Goal: Transaction & Acquisition: Purchase product/service

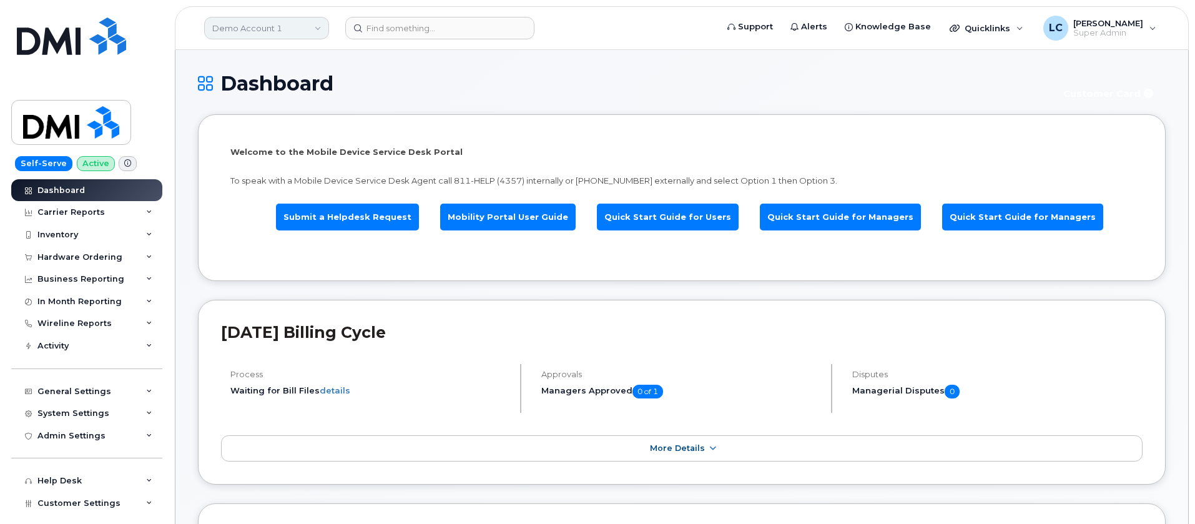
click at [299, 26] on link "Demo Account 1" at bounding box center [266, 28] width 125 height 22
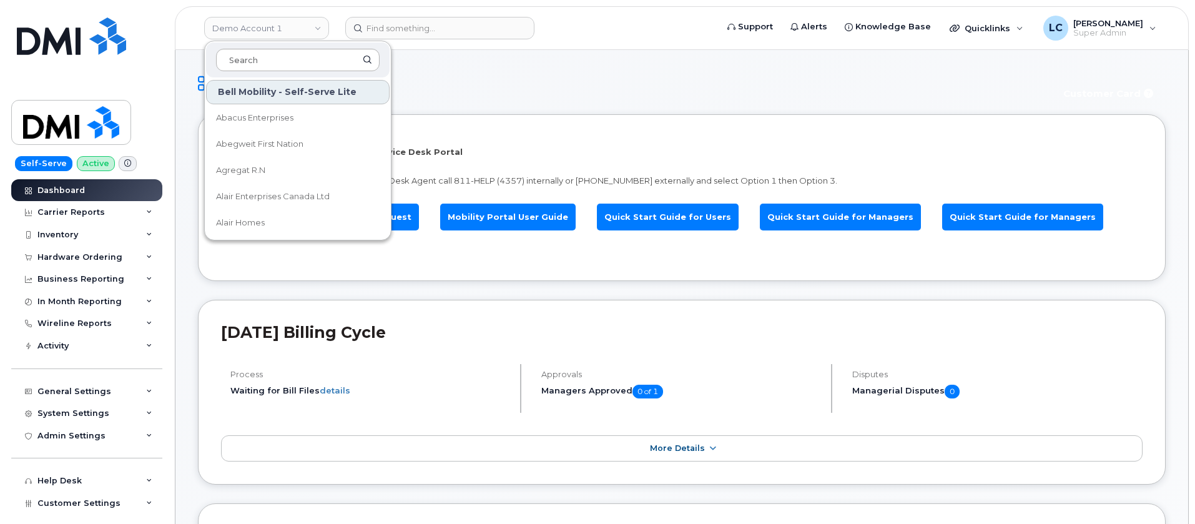
click at [299, 57] on input at bounding box center [298, 60] width 164 height 22
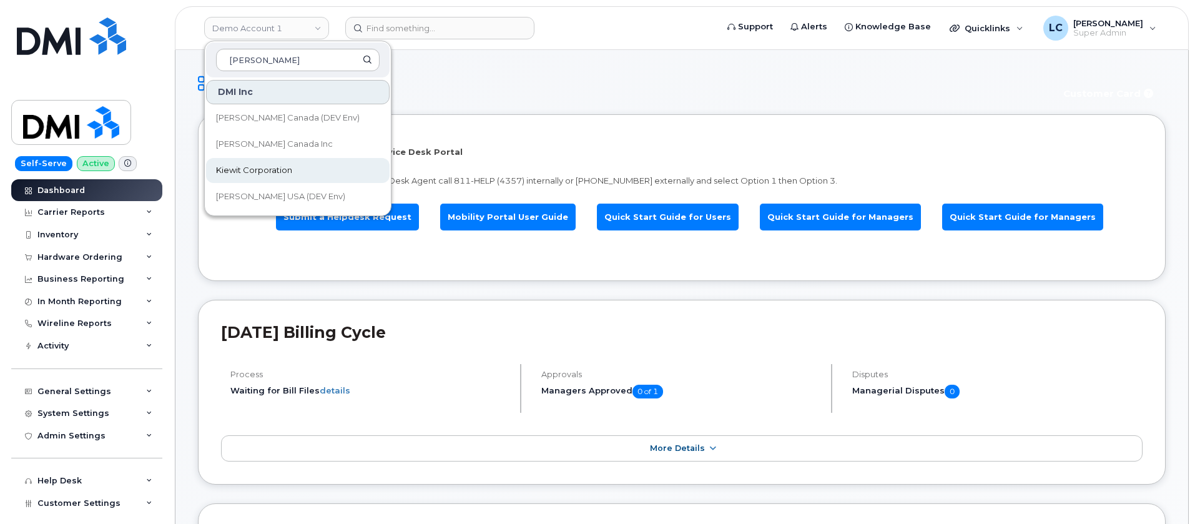
type input "Kiewit"
click at [281, 163] on link "Kiewit Corporation" at bounding box center [298, 170] width 184 height 25
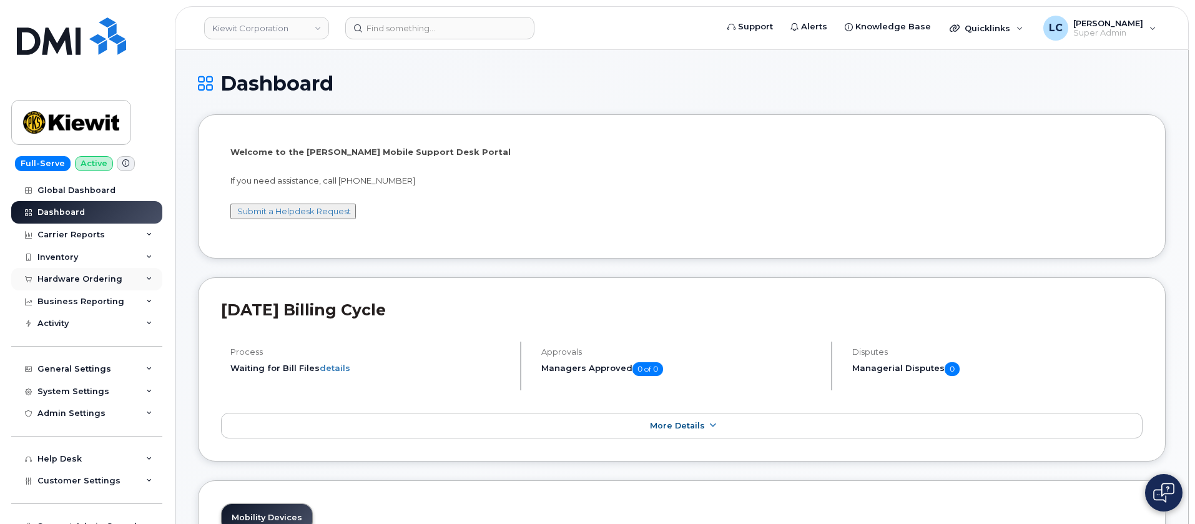
click at [115, 281] on div "Hardware Ordering" at bounding box center [79, 279] width 85 height 10
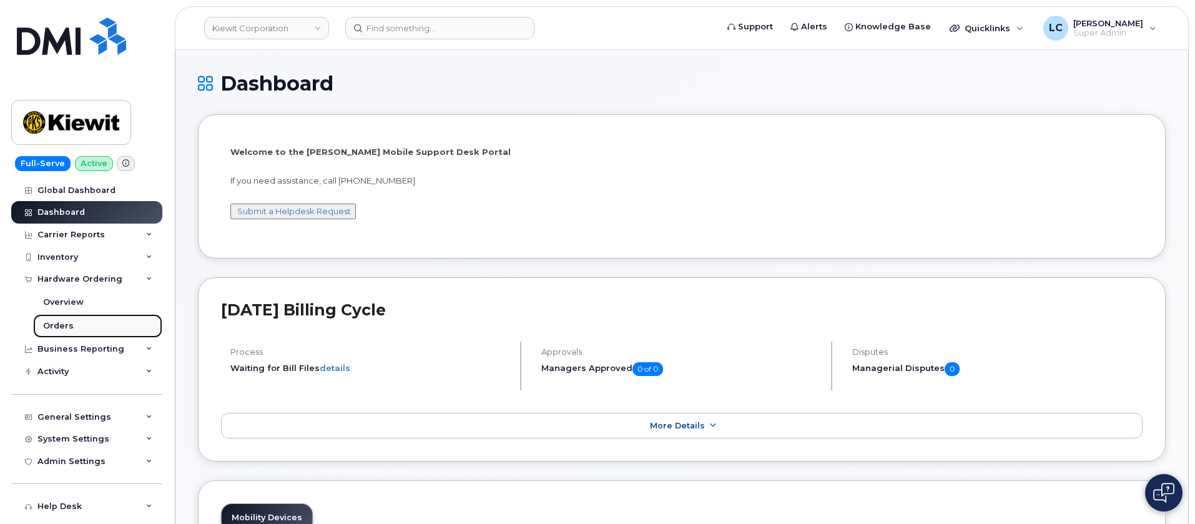
click at [80, 323] on link "Orders" at bounding box center [97, 326] width 129 height 24
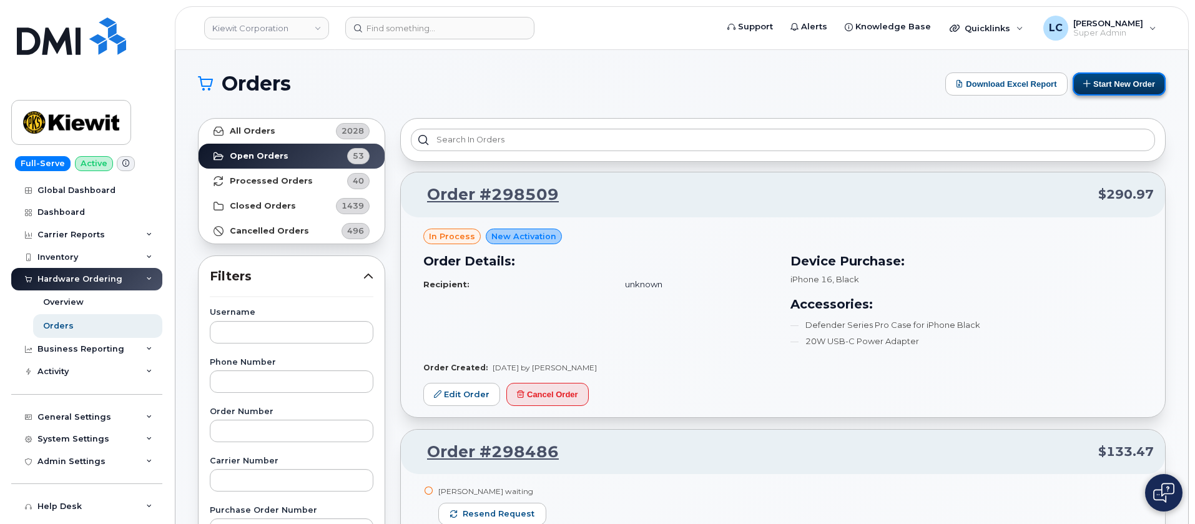
click at [1126, 82] on button "Start New Order" at bounding box center [1119, 83] width 93 height 23
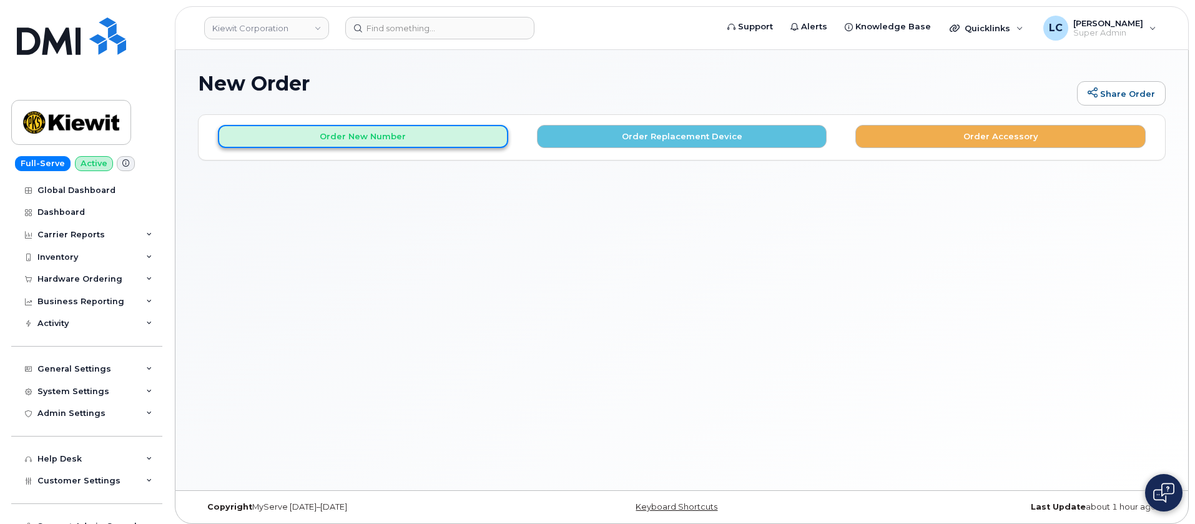
click at [452, 144] on button "Order New Number" at bounding box center [363, 136] width 290 height 23
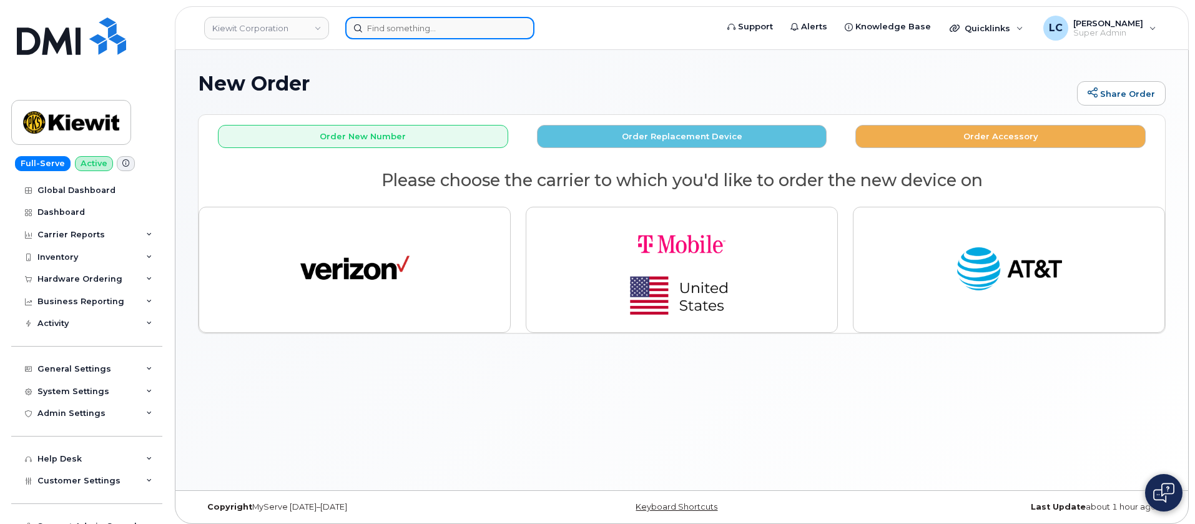
click at [416, 24] on input at bounding box center [439, 28] width 189 height 22
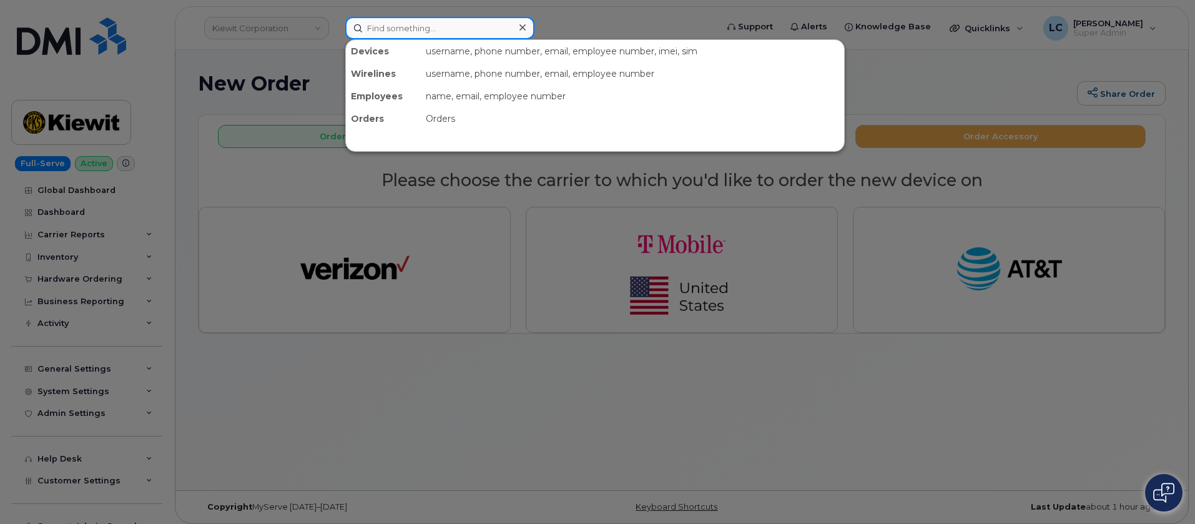
paste input "(303) 419-7025"
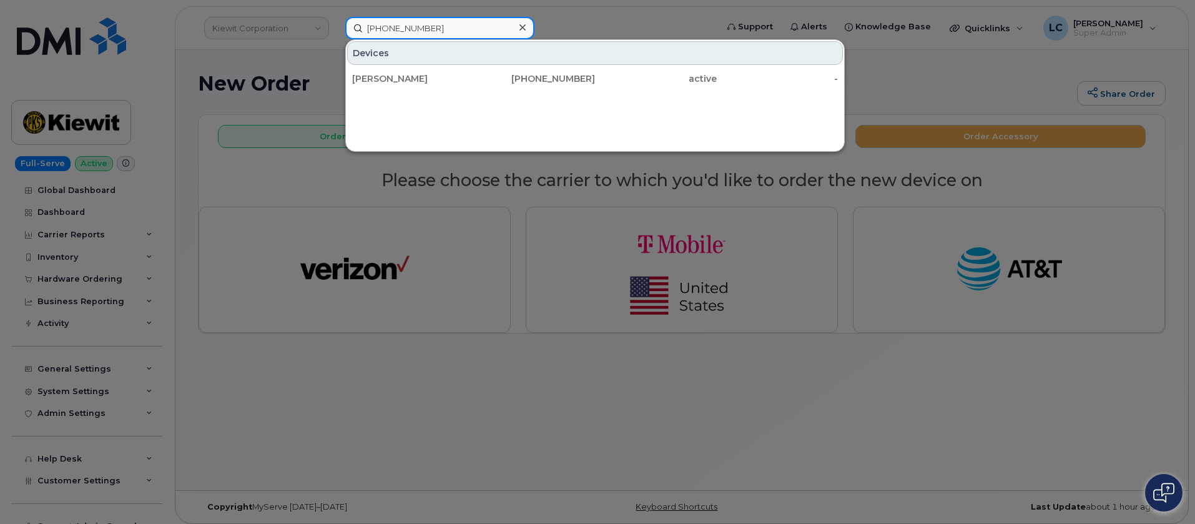
type input "(303) 419-7025"
click at [499, 204] on div at bounding box center [597, 262] width 1195 height 524
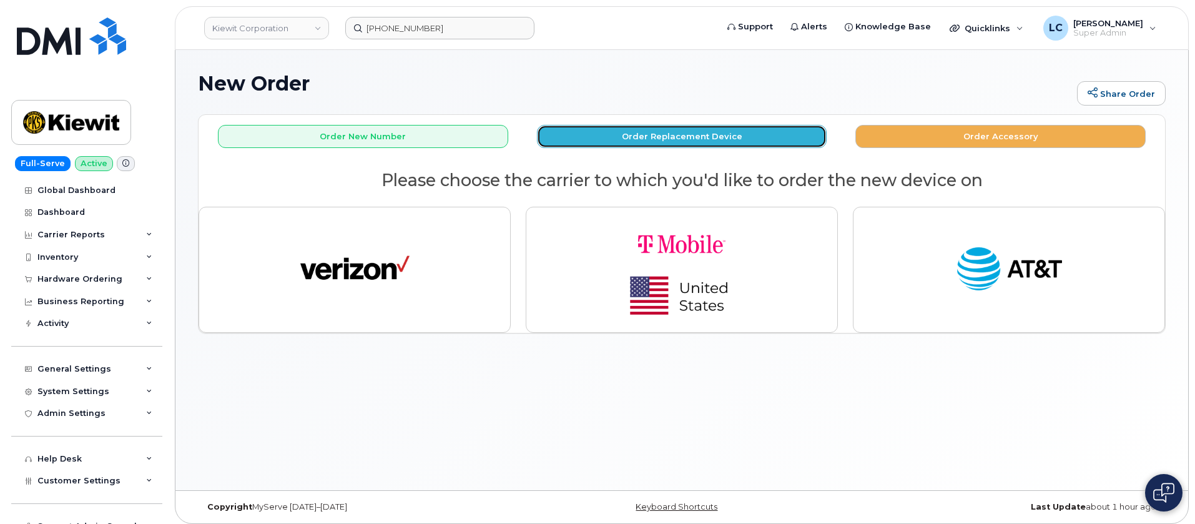
click at [625, 139] on button "Order Replacement Device" at bounding box center [682, 136] width 290 height 23
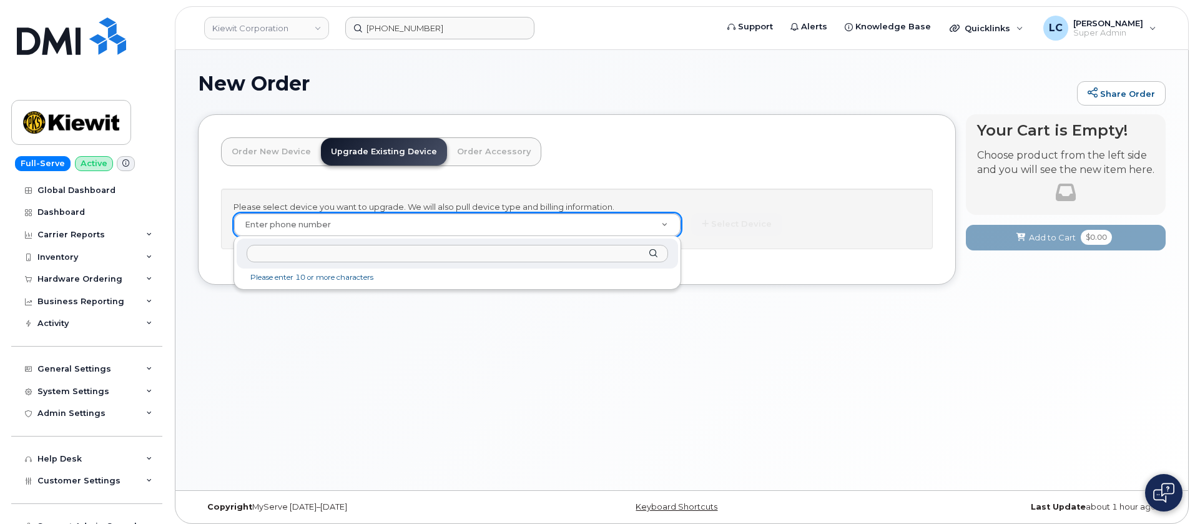
click at [430, 252] on input "text" at bounding box center [457, 254] width 421 height 18
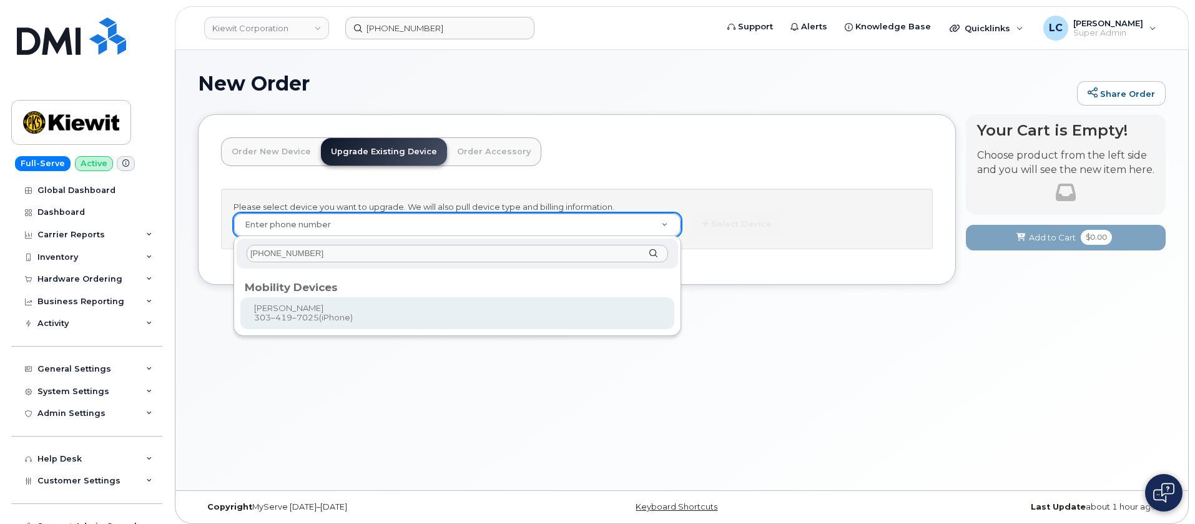
type input "(303) 419-7025"
type input "1175452"
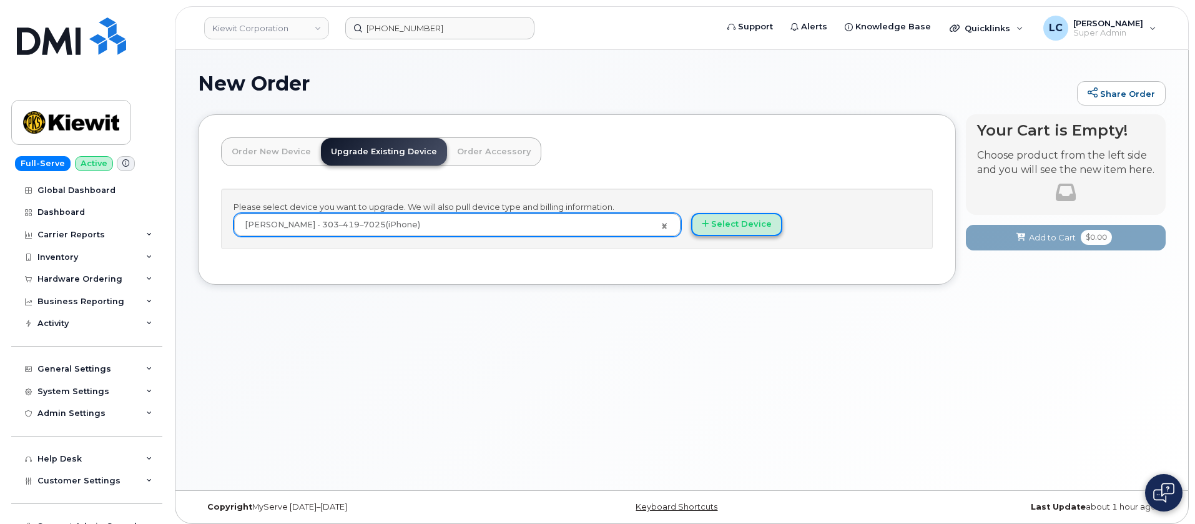
click at [722, 217] on button "Select Device" at bounding box center [736, 224] width 91 height 23
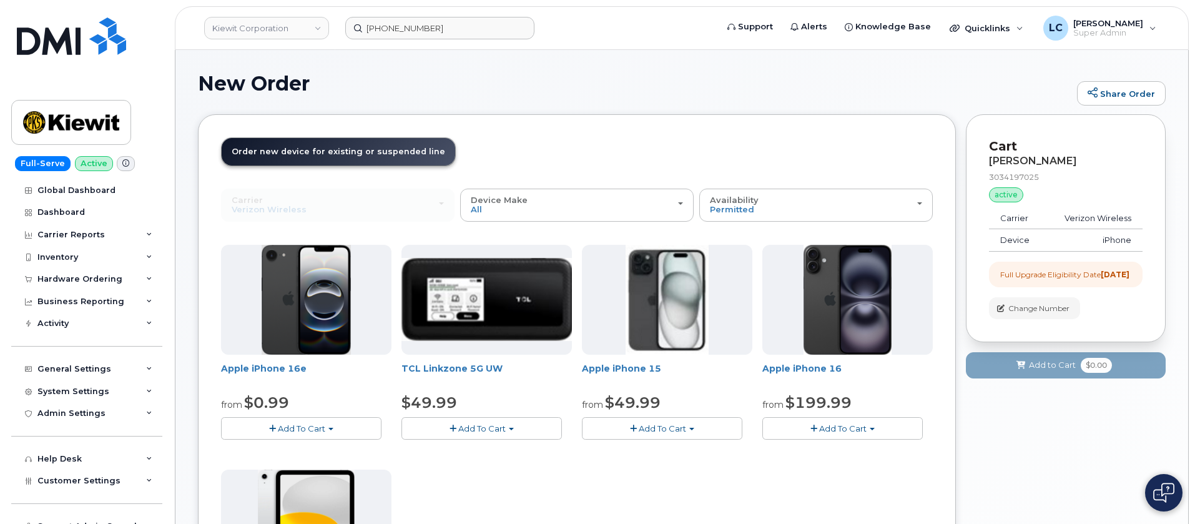
scroll to position [94, 0]
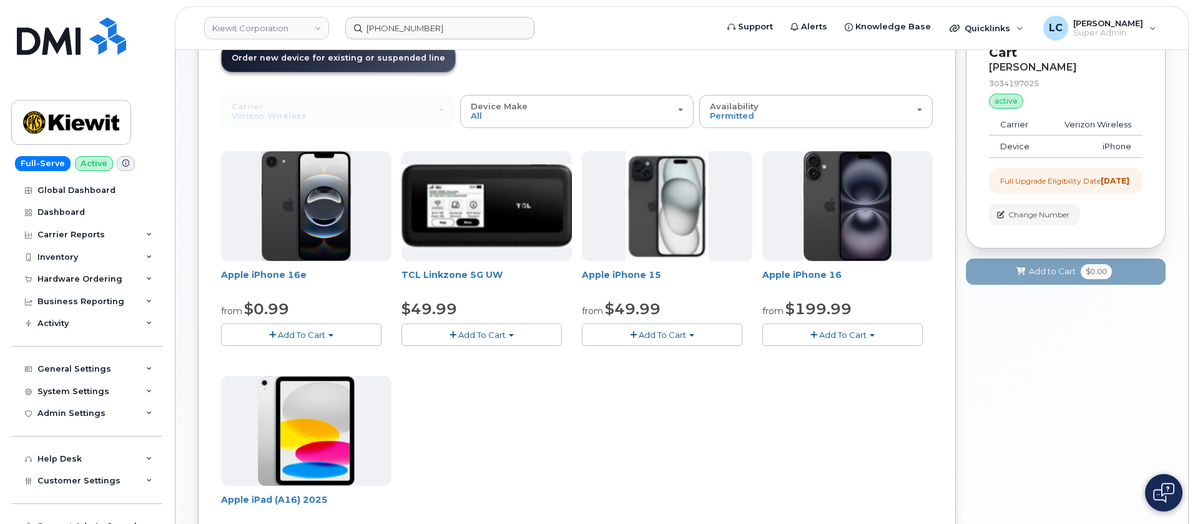
click at [667, 332] on span "Add To Cart" at bounding box center [662, 335] width 47 height 10
click at [669, 359] on link "$49.99 - 2 Year Upgrade (128GB)" at bounding box center [666, 358] width 162 height 16
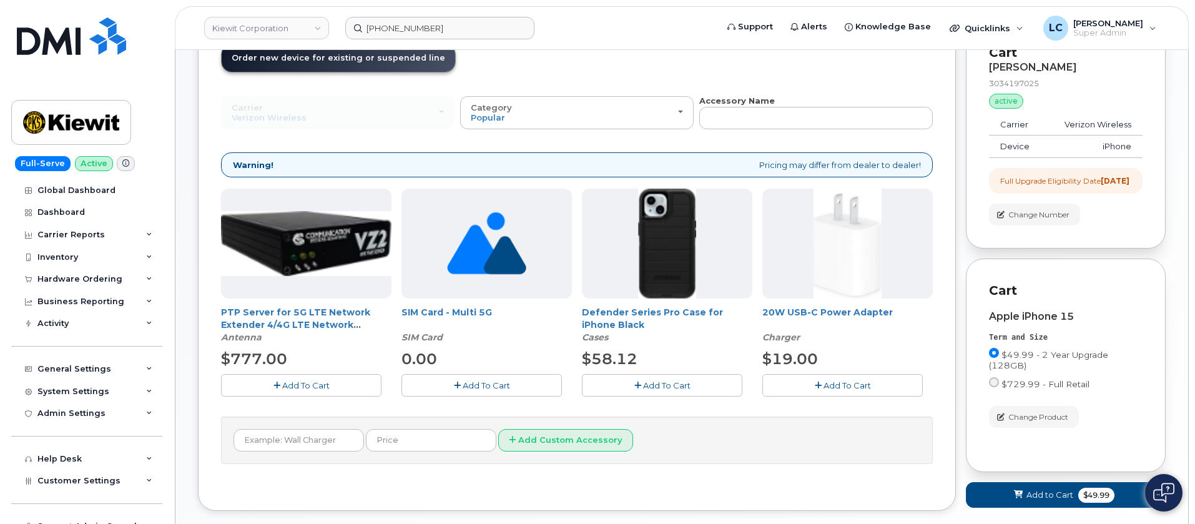
click at [682, 385] on span "Add To Cart" at bounding box center [666, 385] width 47 height 10
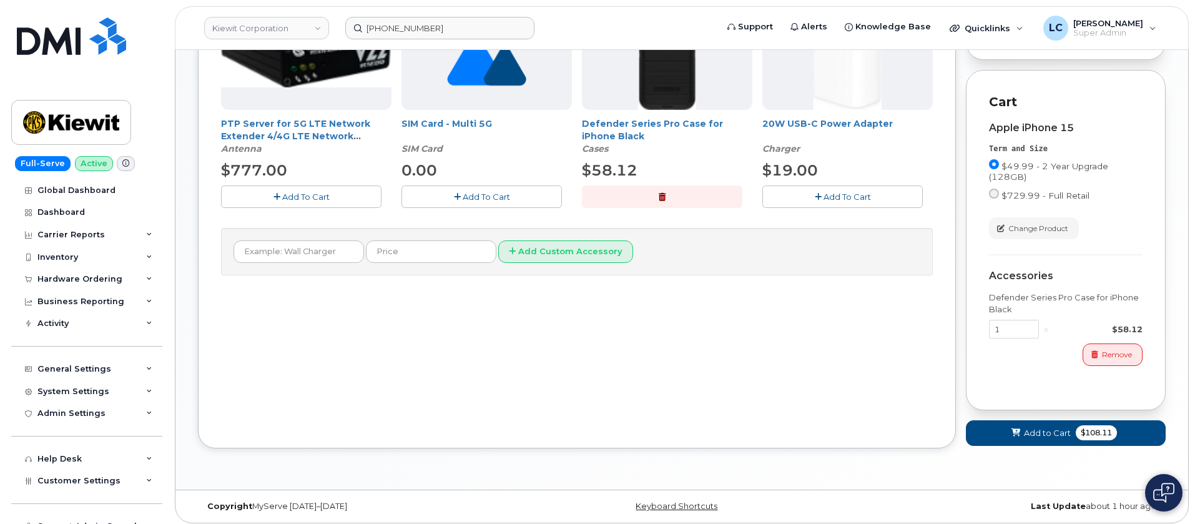
scroll to position [298, 0]
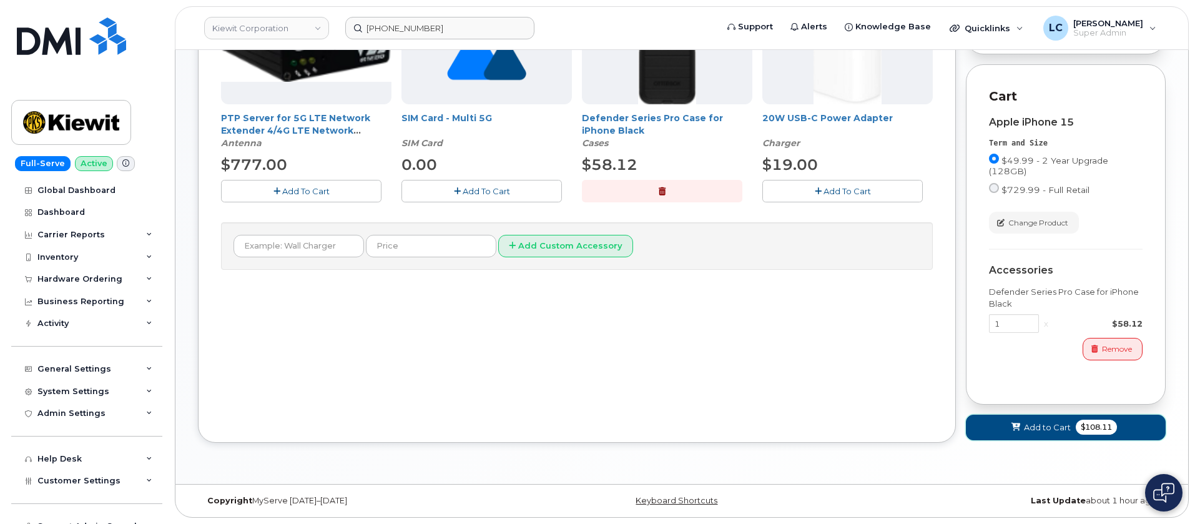
click at [1032, 428] on span "Add to Cart" at bounding box center [1047, 427] width 47 height 12
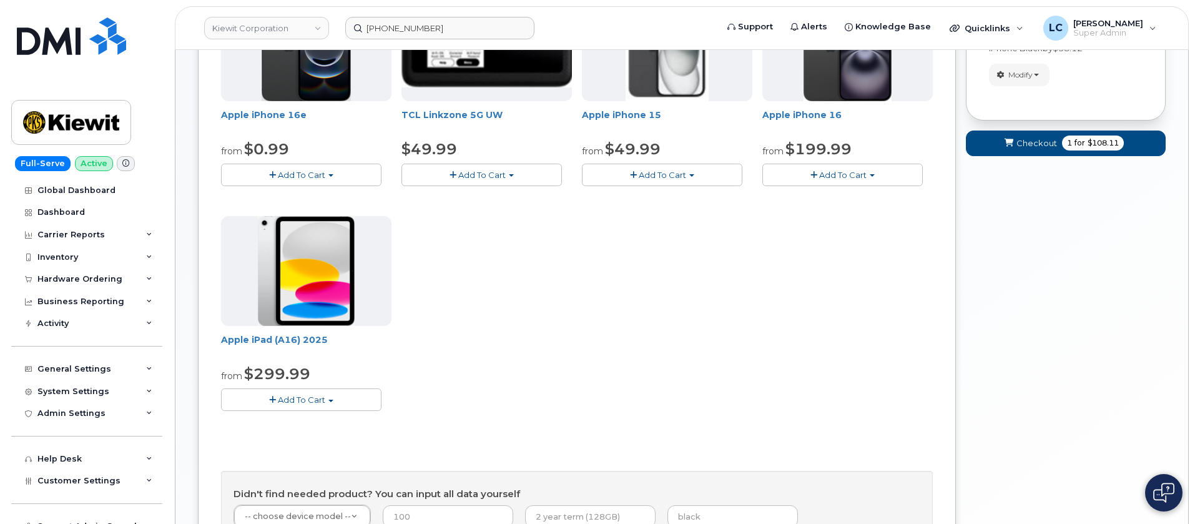
scroll to position [114, 0]
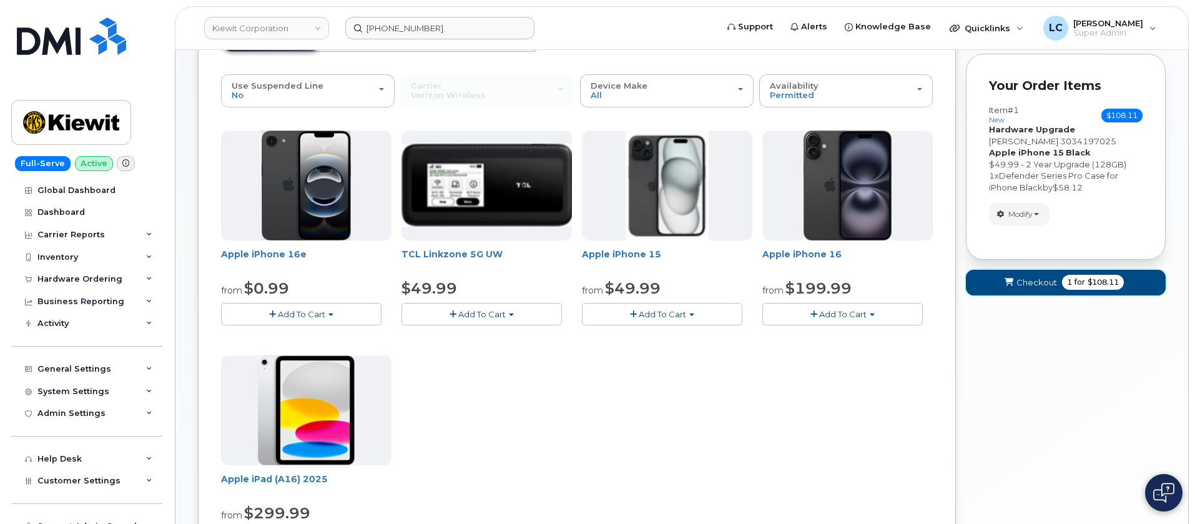
click at [1076, 279] on span "for" at bounding box center [1080, 282] width 16 height 11
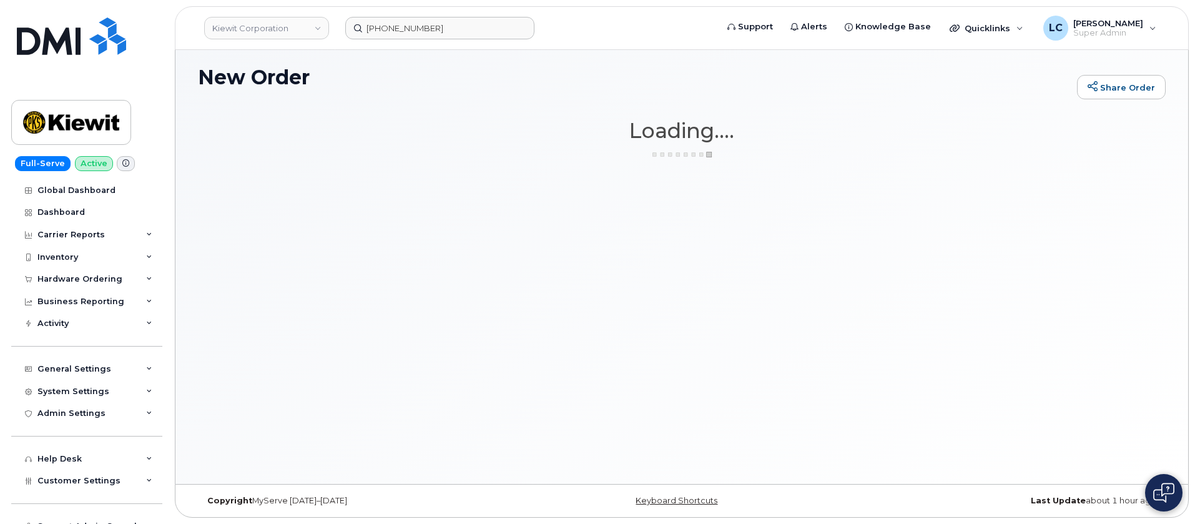
scroll to position [6, 0]
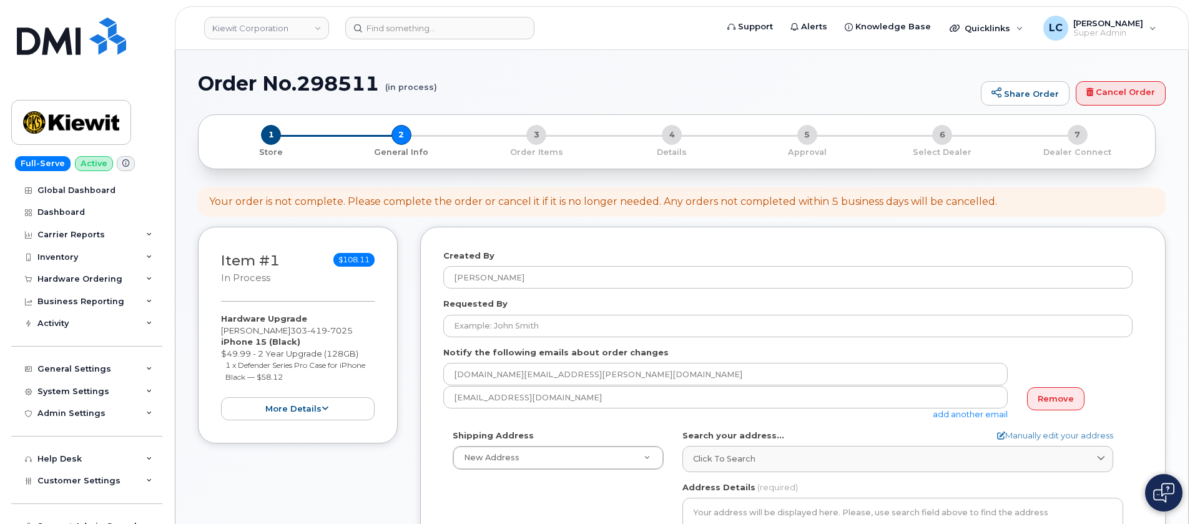
select select
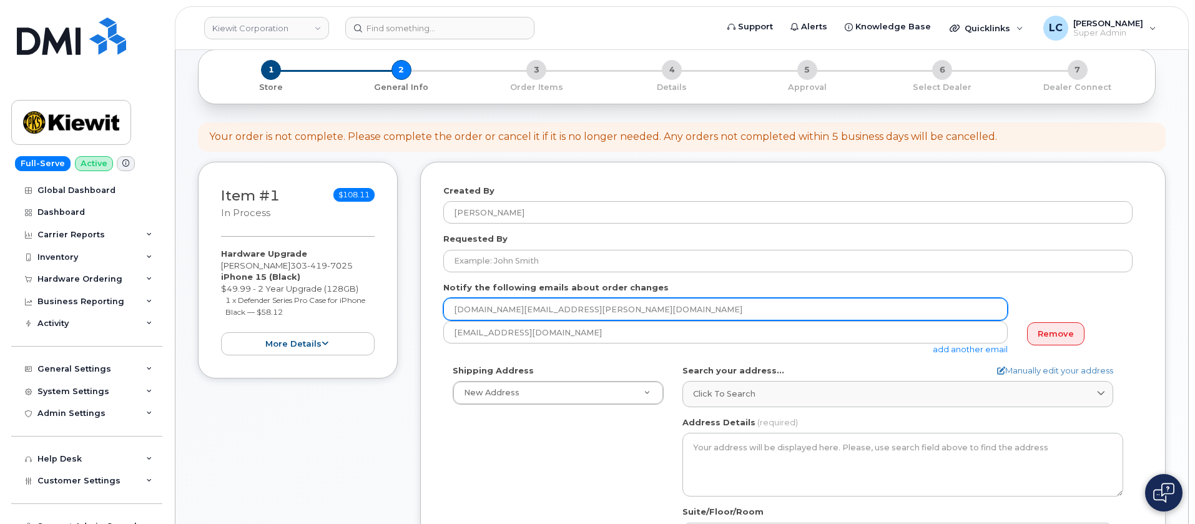
scroll to position [94, 0]
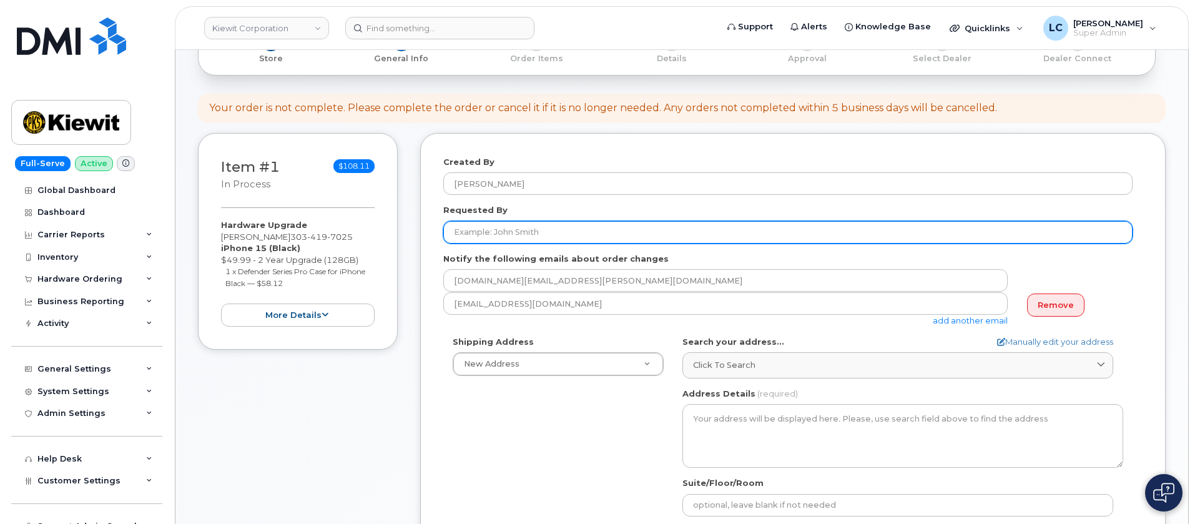
click at [599, 229] on input "Requested By" at bounding box center [787, 232] width 689 height 22
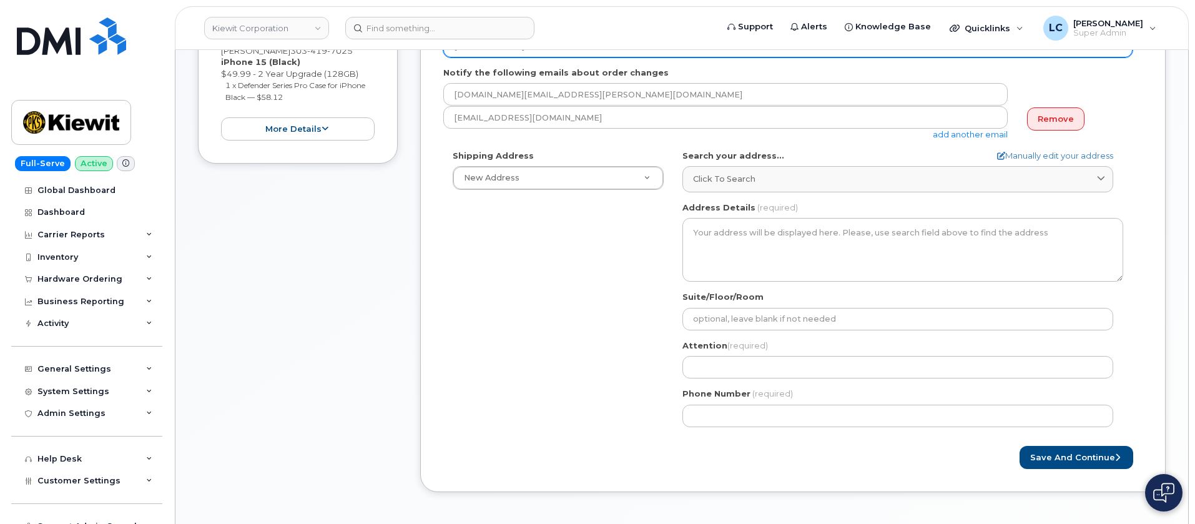
scroll to position [281, 0]
type input "William Smart"
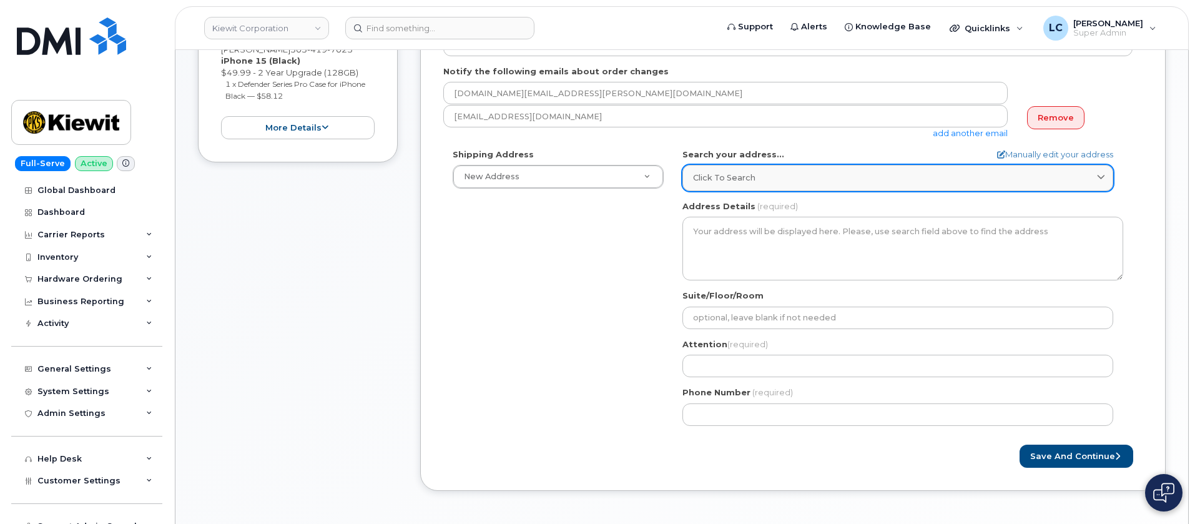
click at [797, 174] on div "Click to search" at bounding box center [898, 178] width 410 height 12
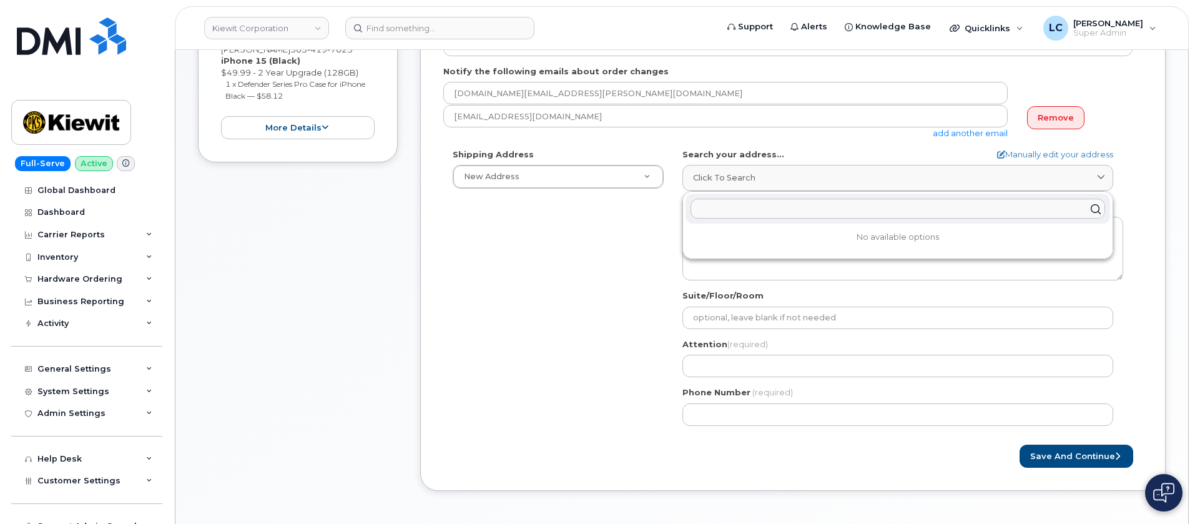
click at [769, 205] on input "text" at bounding box center [897, 209] width 415 height 20
paste input "5227 Red Burr Oak Trl"
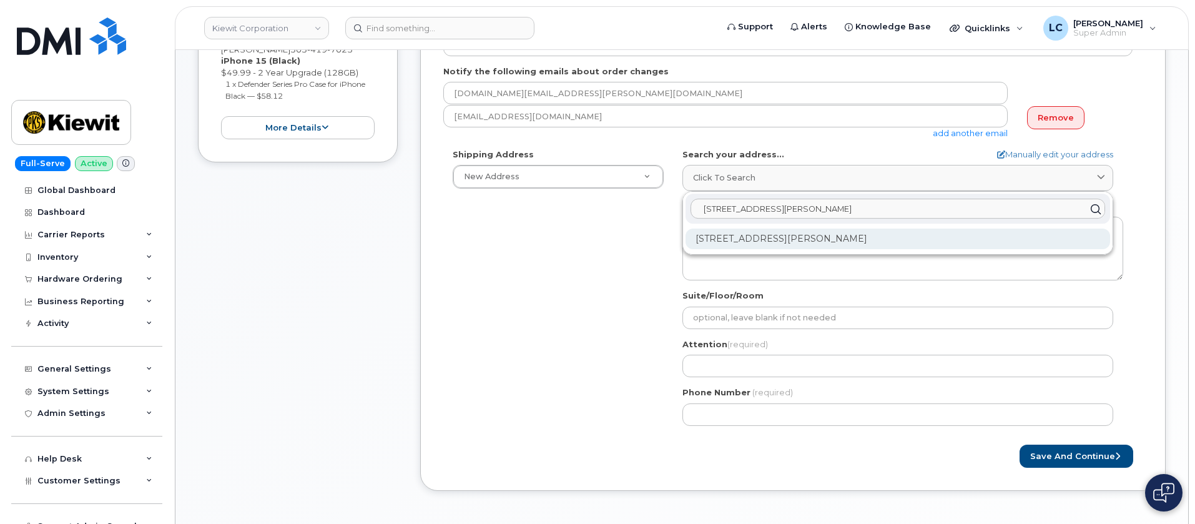
type input "5227 Red Burr Oak Trl"
click at [873, 238] on div "5227 Red Burr Oak Trl Katy TX 77494-2661" at bounding box center [897, 238] width 425 height 21
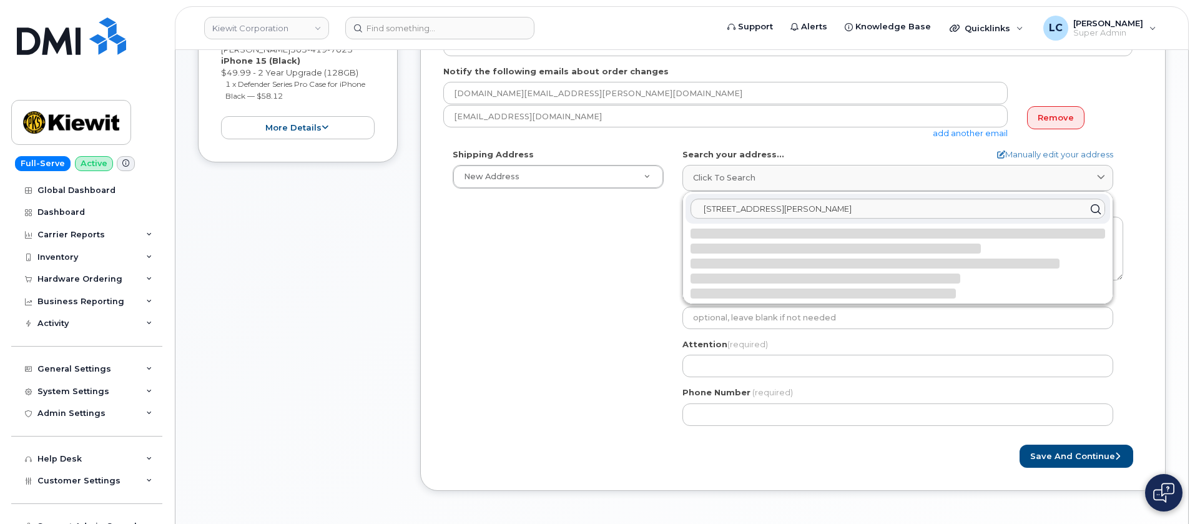
select select
type textarea "5227 Red Burr Oak Trl KATY TX 77494-2661 UNITED STATES"
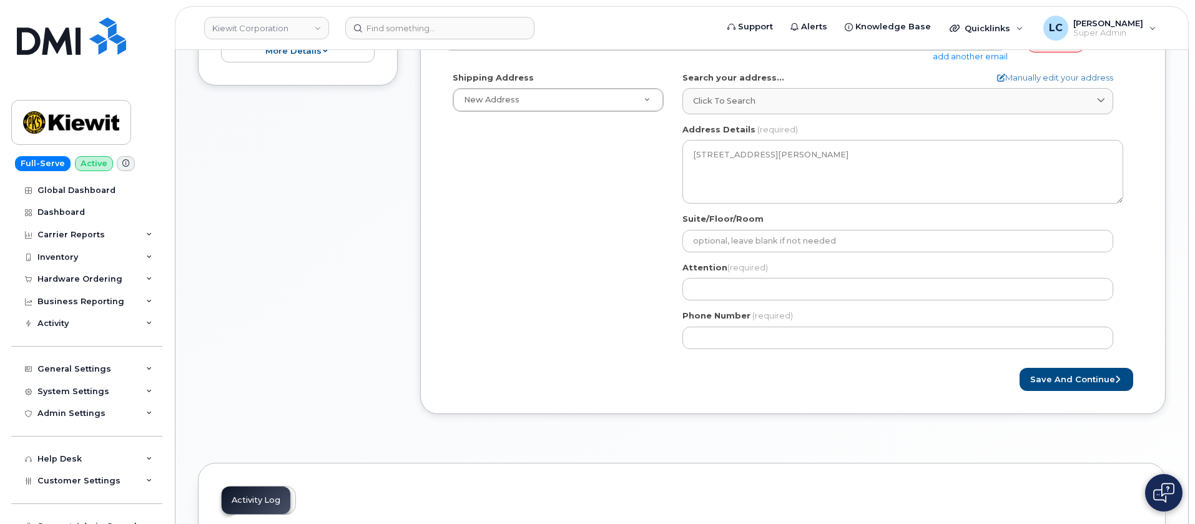
scroll to position [375, 0]
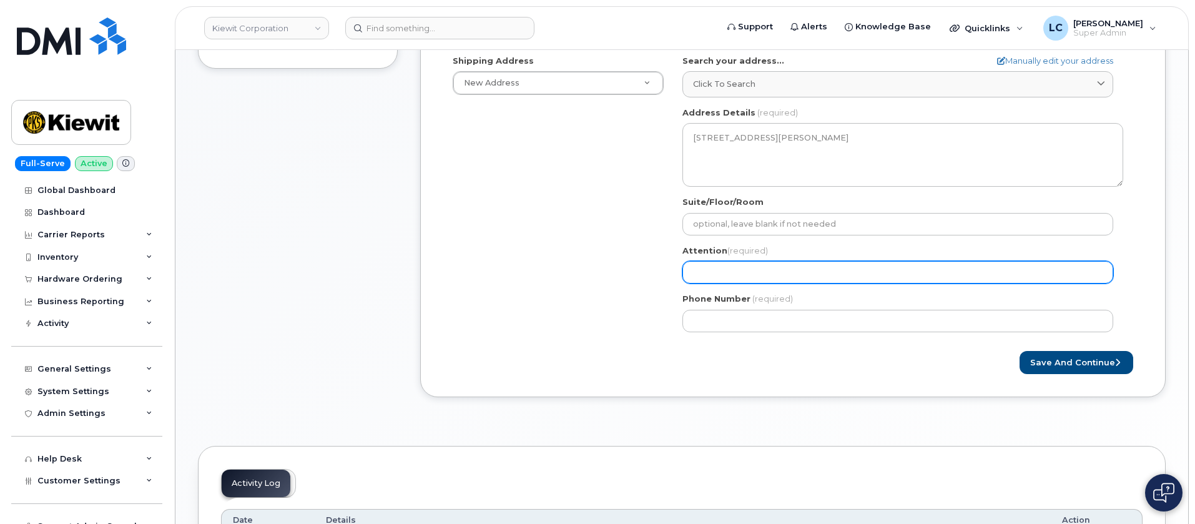
click at [748, 262] on input "Attention (required)" at bounding box center [897, 272] width 431 height 22
select select
type input "R"
select select
type input "Ru"
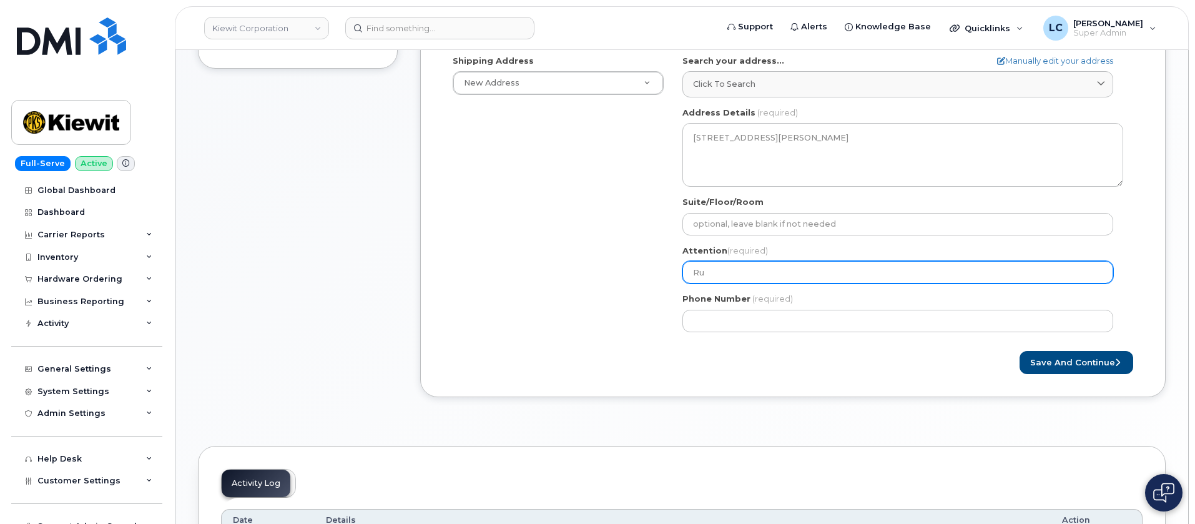
select select
type input "Rus"
select select
type input "Russ"
select select
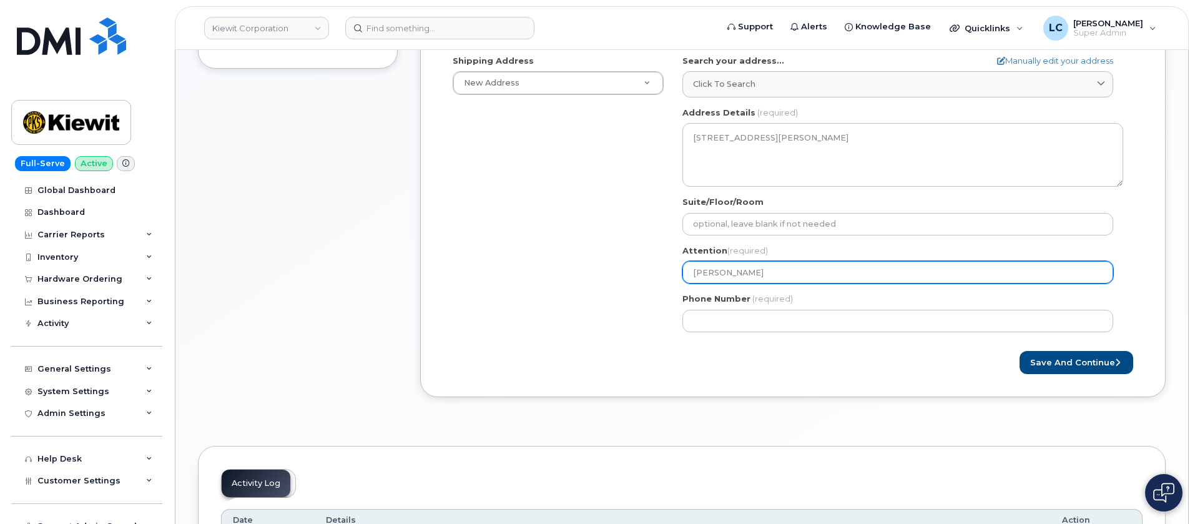
type input "Russe"
select select
type input "Russel"
select select
type input "Russell"
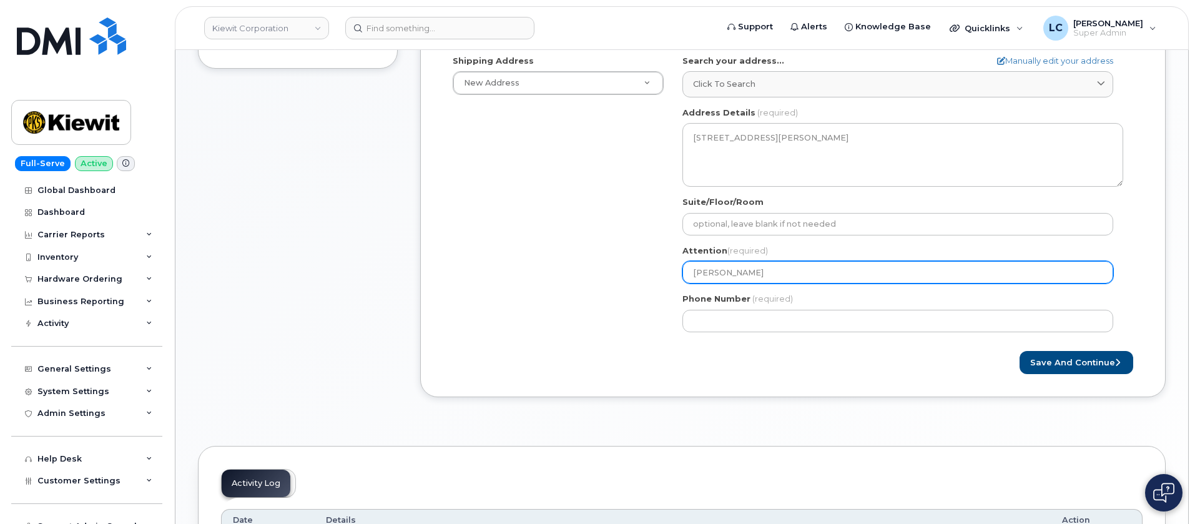
select select
type input "Russell S"
select select
type input "Russell Sm"
select select
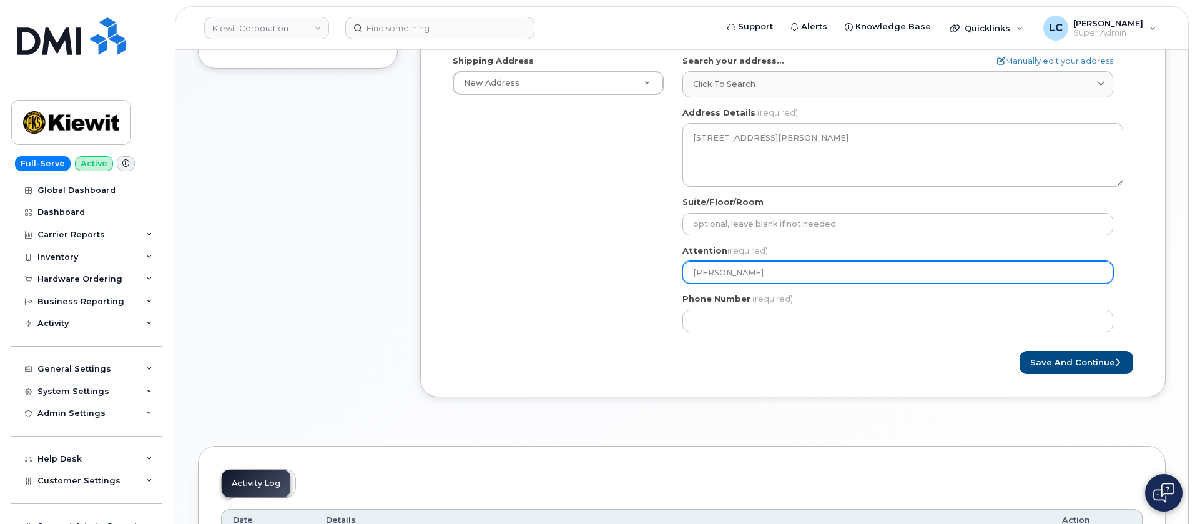
type input "Russell Sma"
select select
type input "Russell Smar"
select select
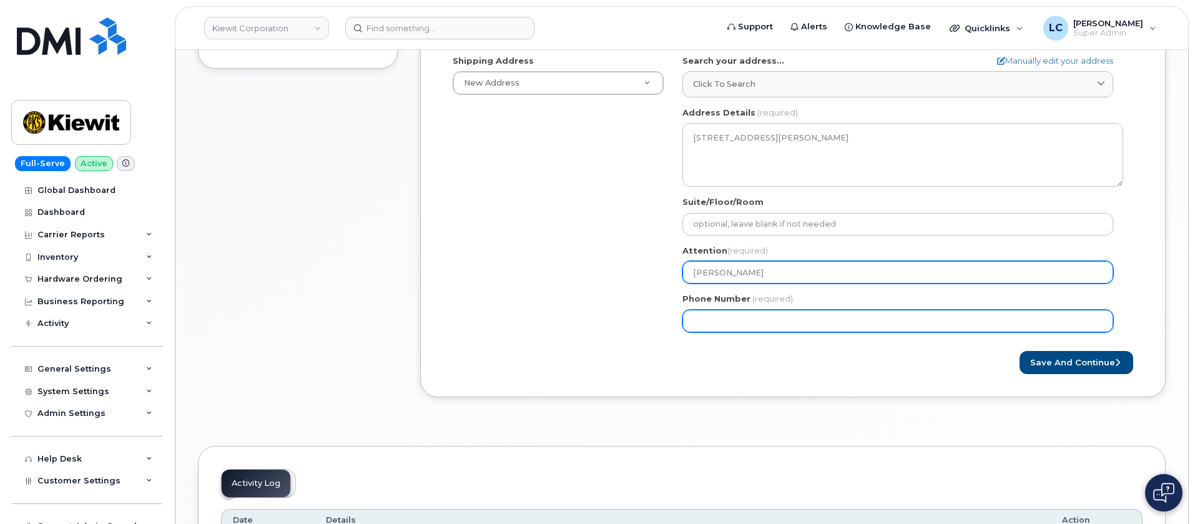
type input "[PERSON_NAME]"
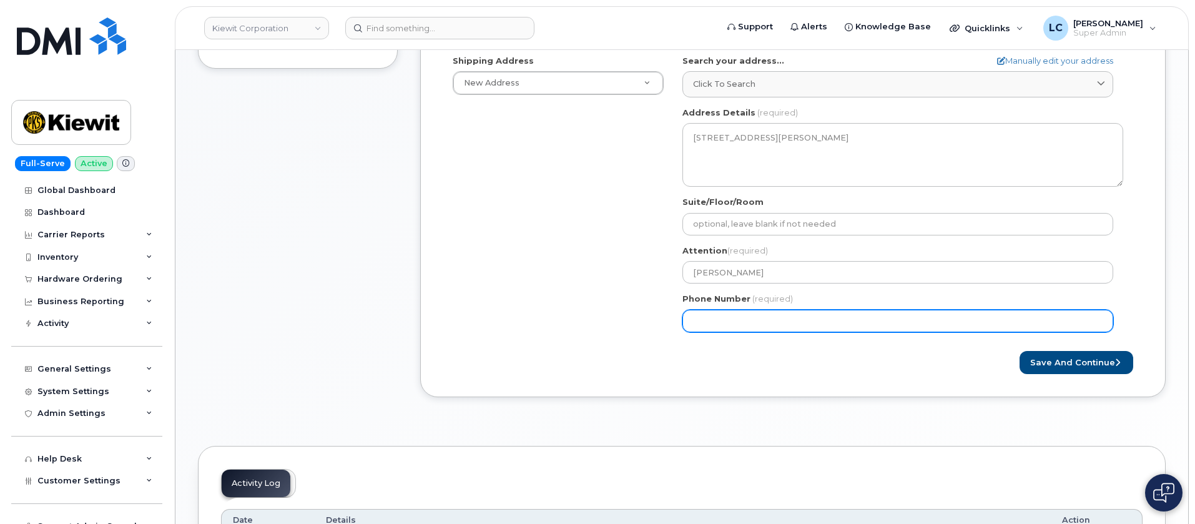
click at [850, 318] on input "Phone Number" at bounding box center [897, 321] width 431 height 22
drag, startPoint x: 813, startPoint y: 320, endPoint x: 637, endPoint y: 303, distance: 176.8
click at [637, 303] on div "Shipping Address New Address New Address 509 Highland Ave 4518 S 133rd Street 5…" at bounding box center [787, 198] width 689 height 287
type input "303419702"
select select
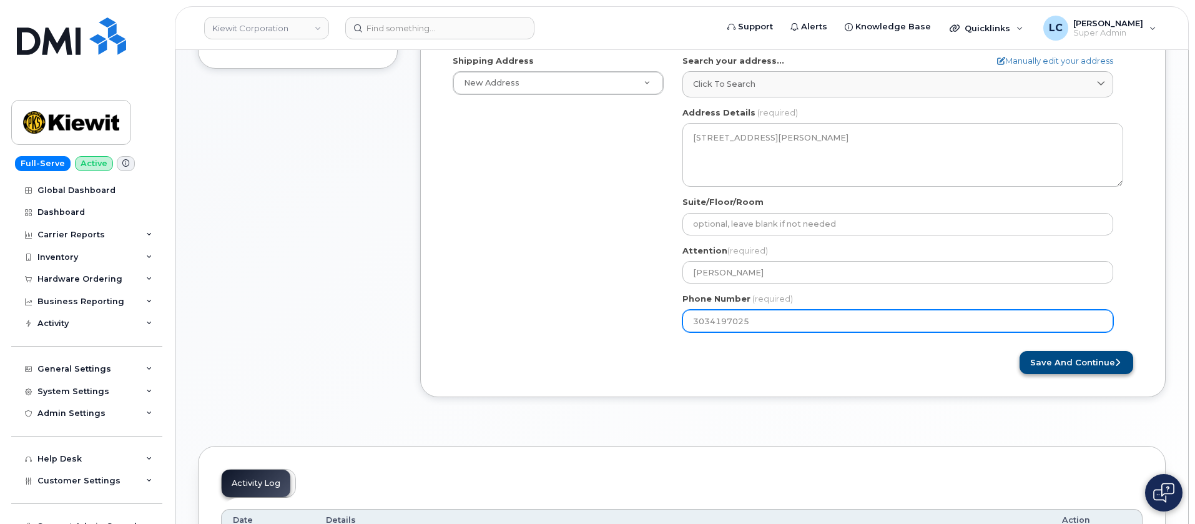
type input "3034197025"
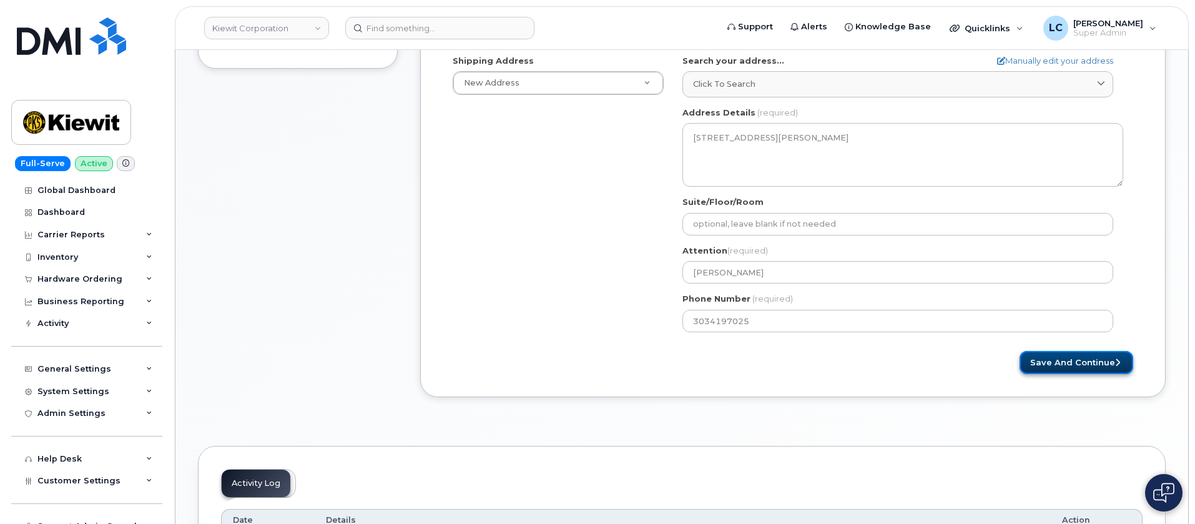
click at [1051, 357] on button "Save and Continue" at bounding box center [1076, 362] width 114 height 23
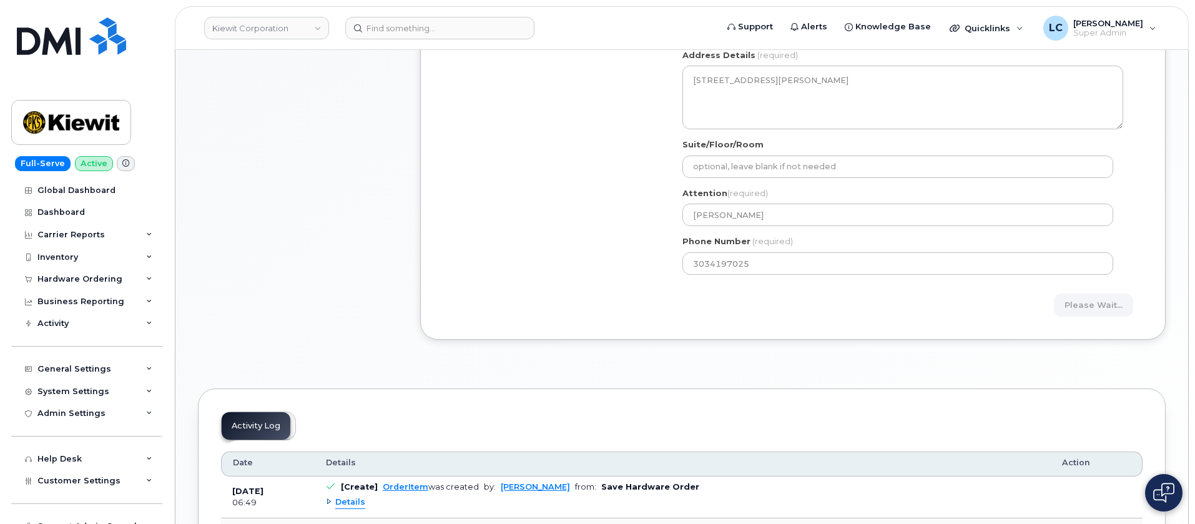
scroll to position [468, 0]
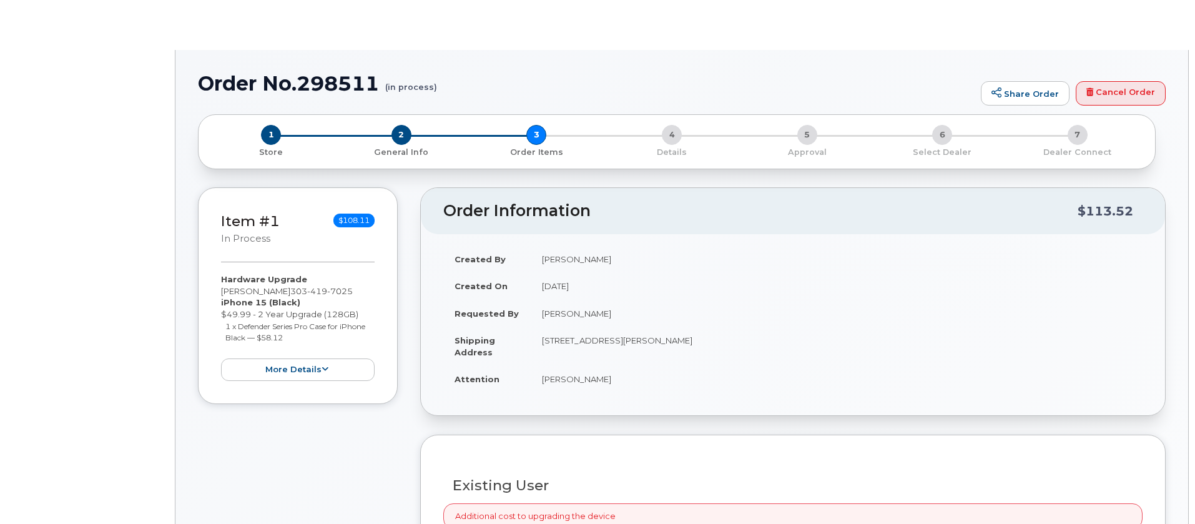
type input "[PERSON_NAME]"
radio input "true"
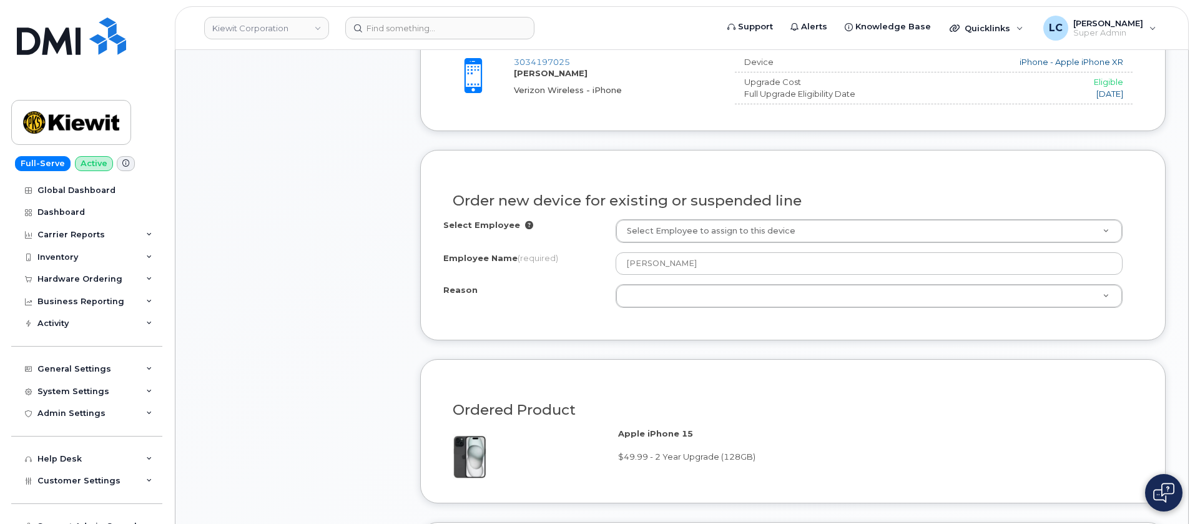
scroll to position [562, 0]
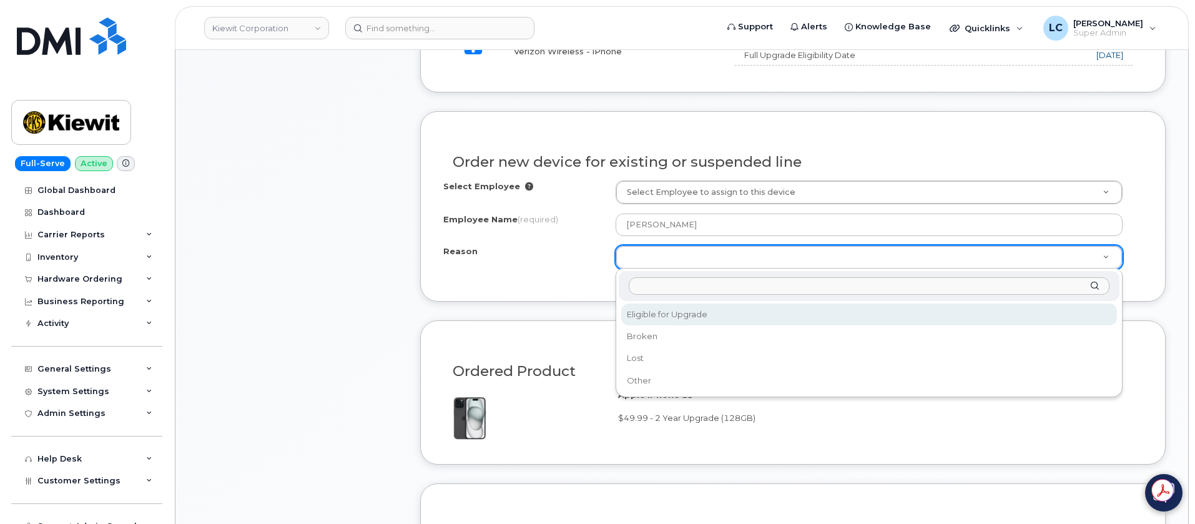
select select "eligible_for_upgrade"
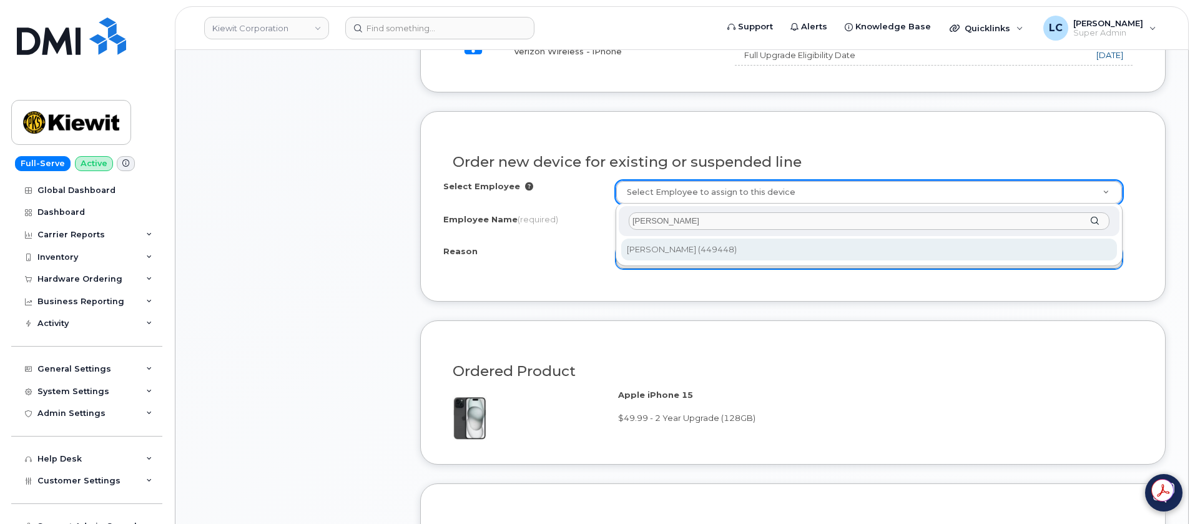
type input "[PERSON_NAME]"
type input "2158276"
type input "[PERSON_NAME]"
select select
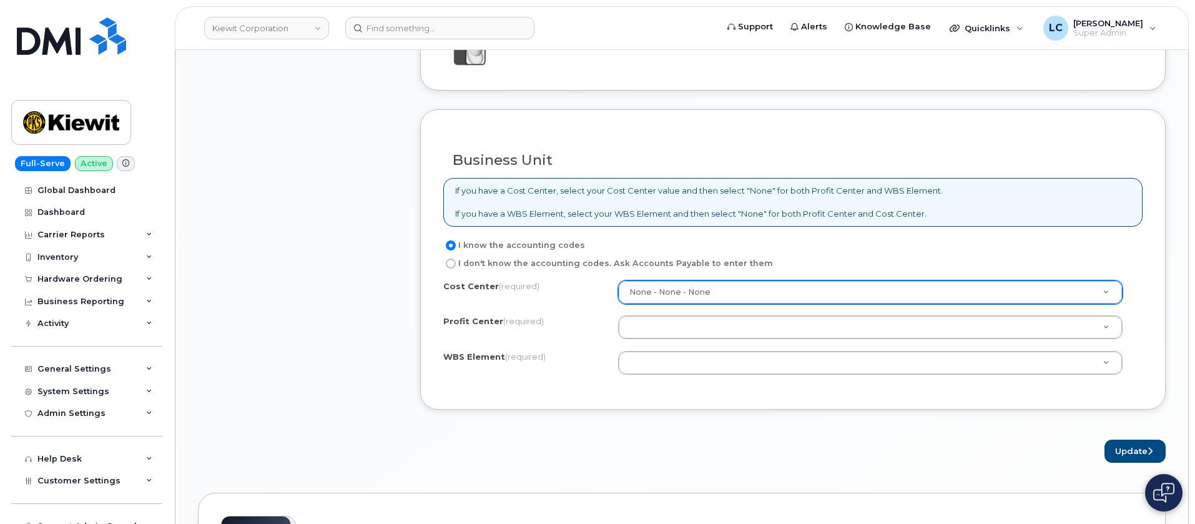
scroll to position [936, 0]
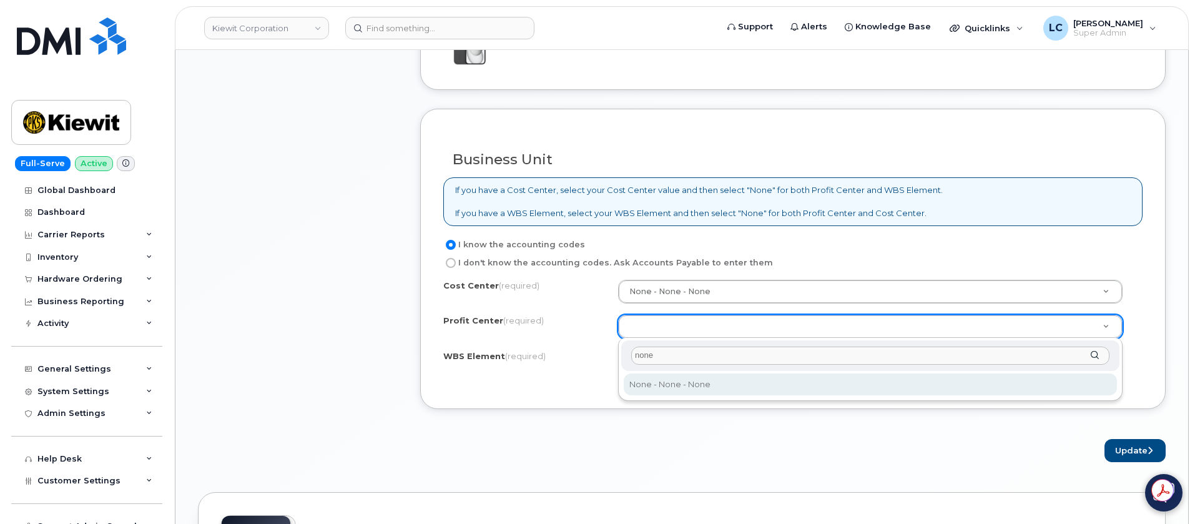
type input "none"
select select "None"
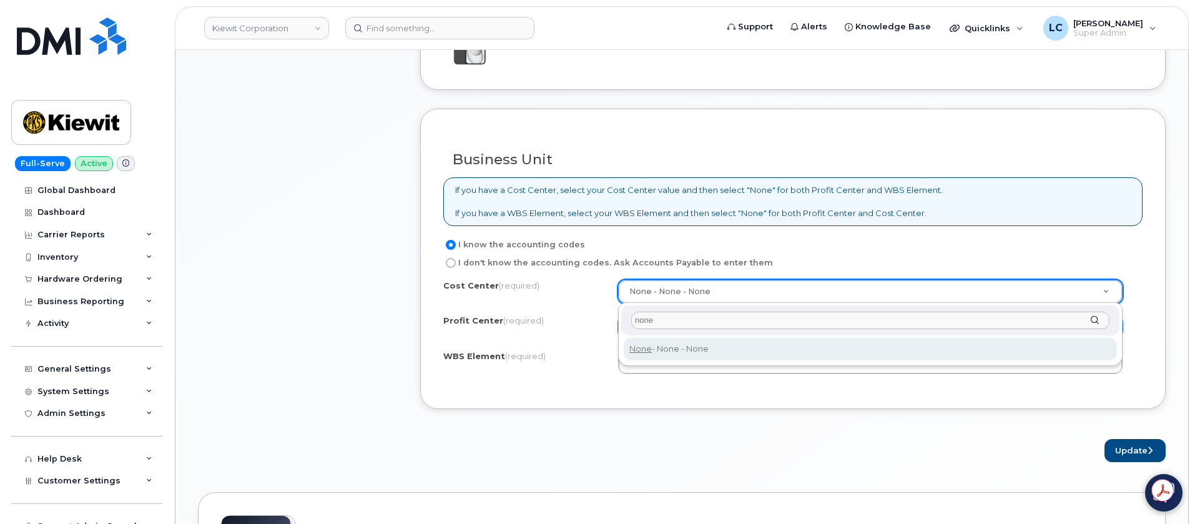
type input "none"
type input "None"
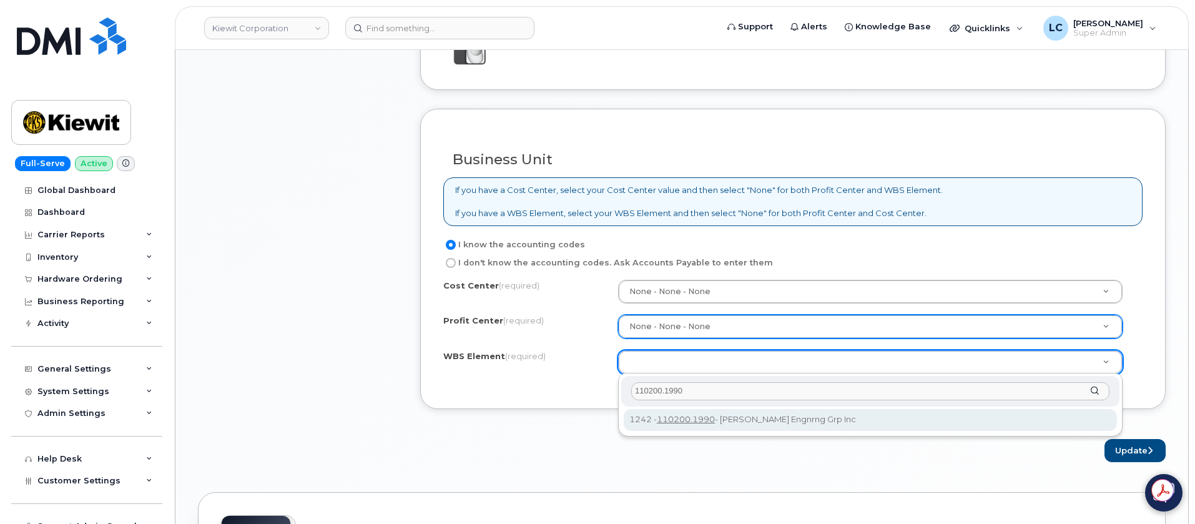
type input "110200.1990"
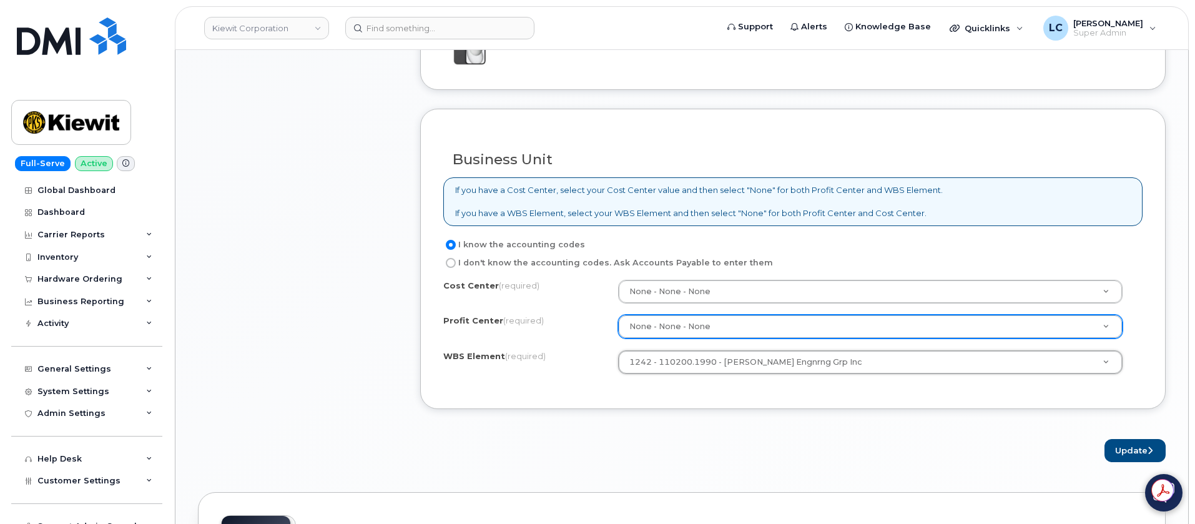
click at [777, 420] on form "Existing User Additional cost to upgrading the device $0.00 Selected device is …" at bounding box center [792, -1] width 745 height 925
click at [1118, 451] on button "Update" at bounding box center [1134, 450] width 61 height 23
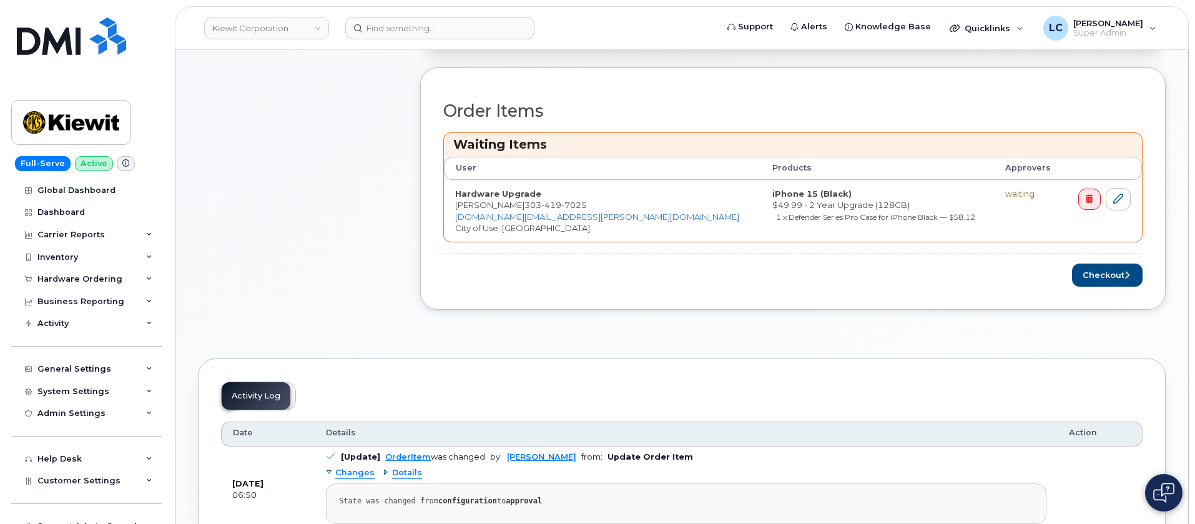
scroll to position [375, 0]
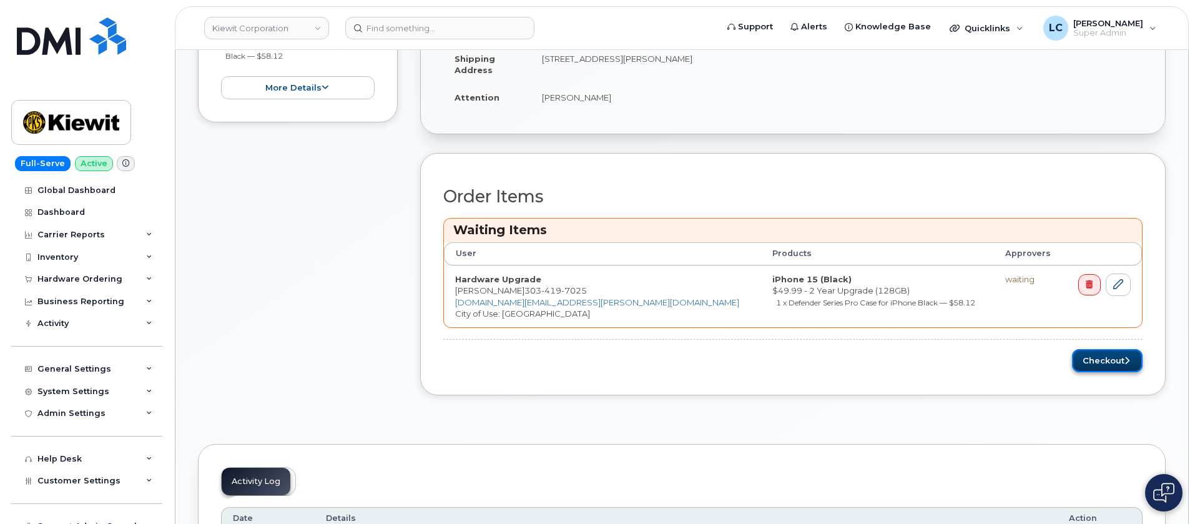
click at [1121, 366] on button "Checkout" at bounding box center [1107, 360] width 71 height 23
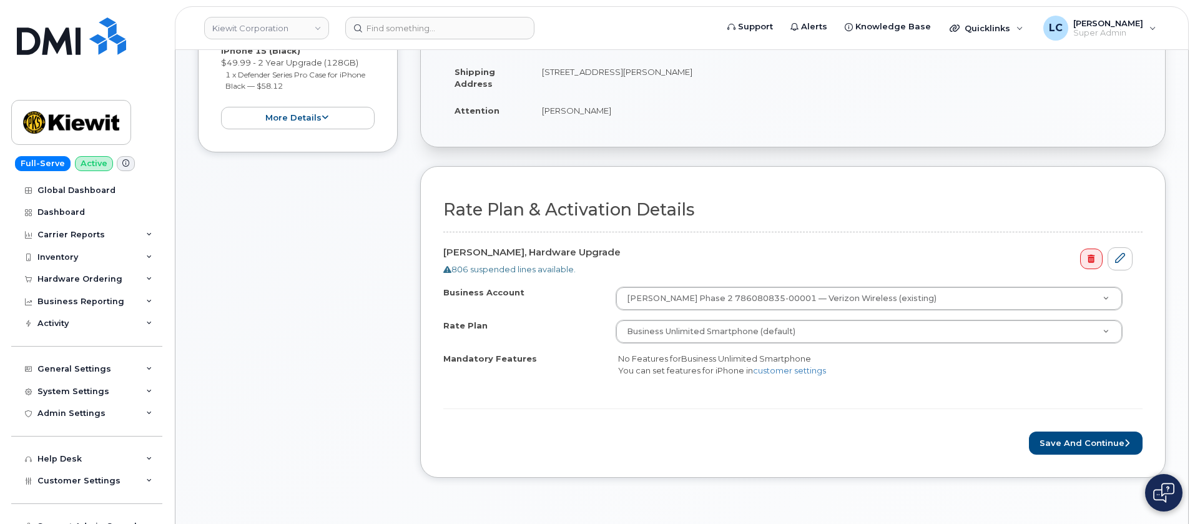
scroll to position [281, 0]
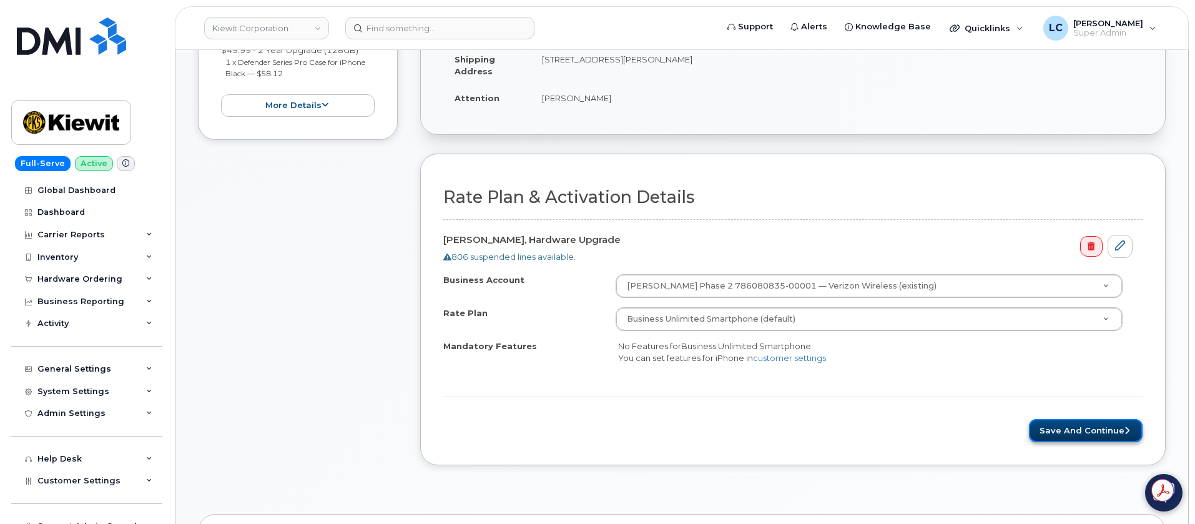
click at [1096, 435] on button "Save and Continue" at bounding box center [1086, 430] width 114 height 23
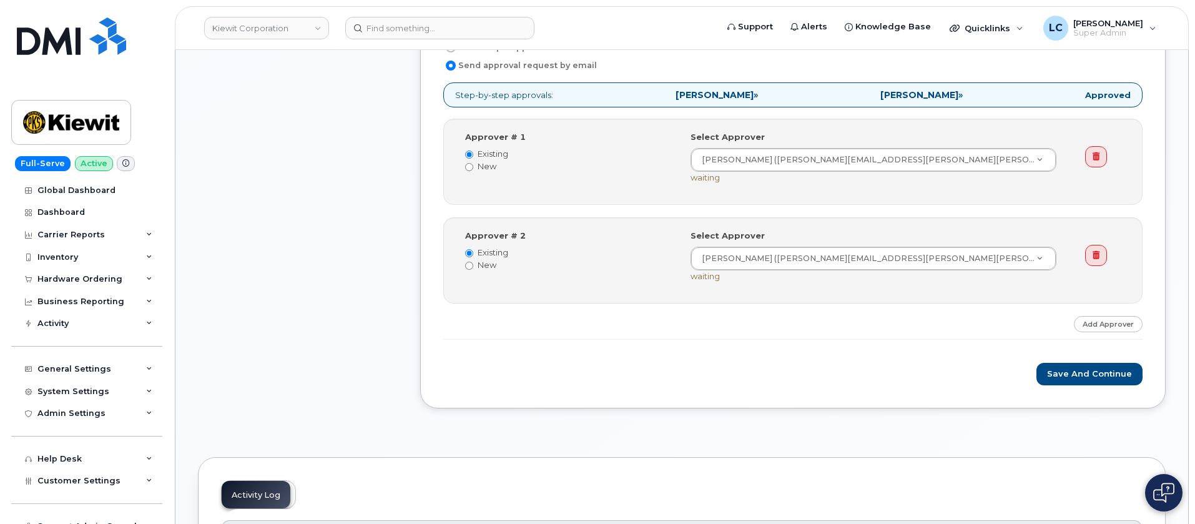
scroll to position [468, 0]
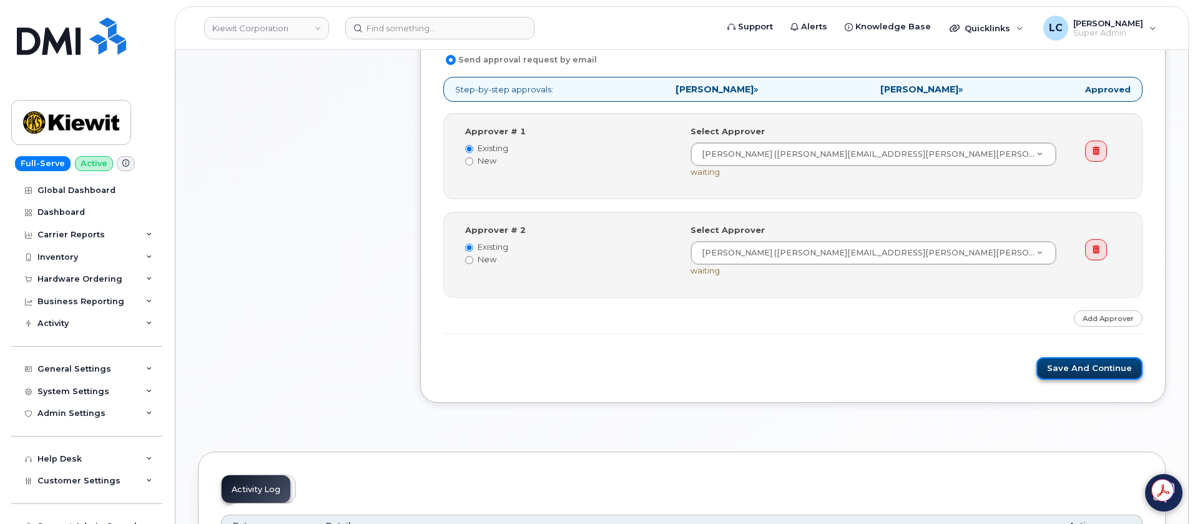
click at [1102, 370] on button "Save and Continue" at bounding box center [1089, 368] width 106 height 23
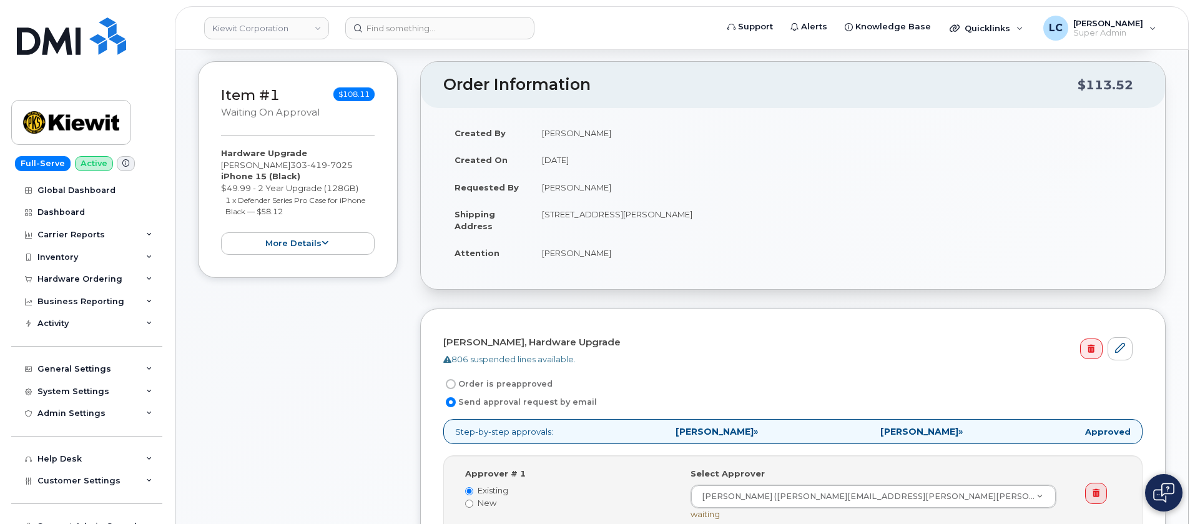
scroll to position [0, 0]
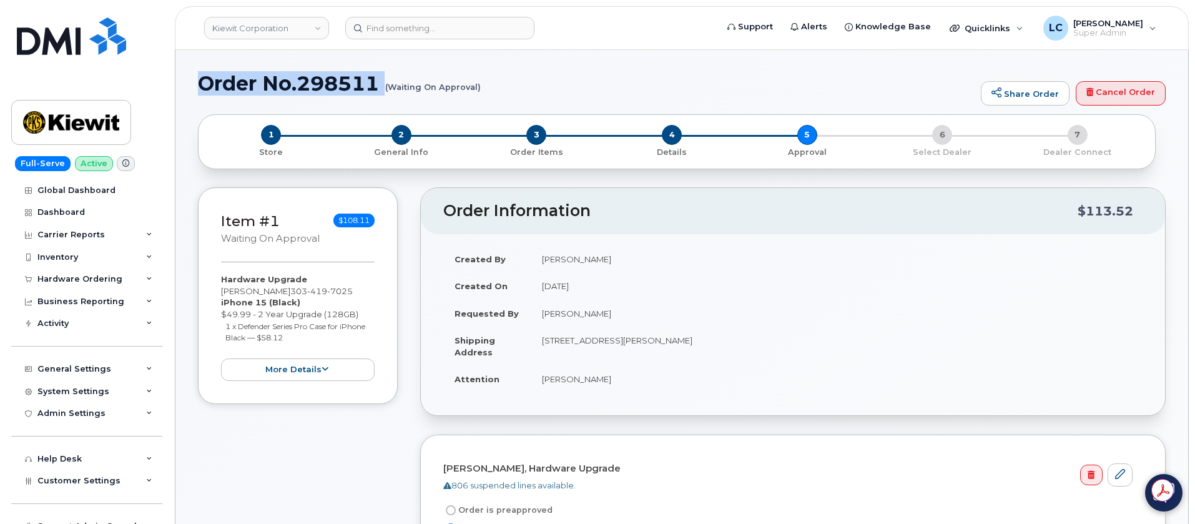
drag, startPoint x: 198, startPoint y: 83, endPoint x: 375, endPoint y: 105, distance: 178.6
click at [375, 105] on div "Order No.298511 (Waiting On Approval) Share Order Cancel Order" at bounding box center [682, 93] width 968 height 42
copy h1 "Order No.298511"
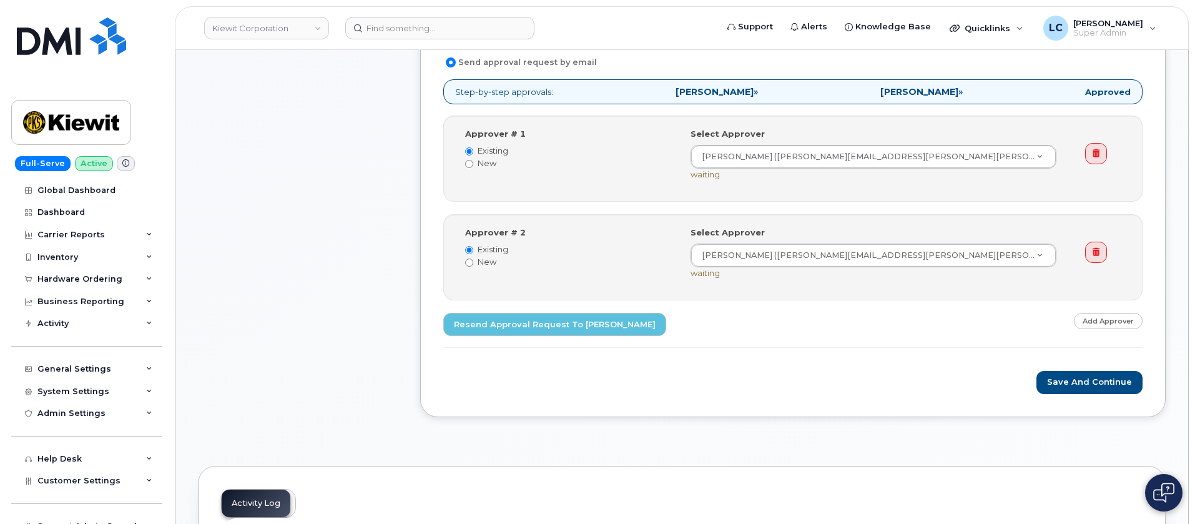
scroll to position [468, 0]
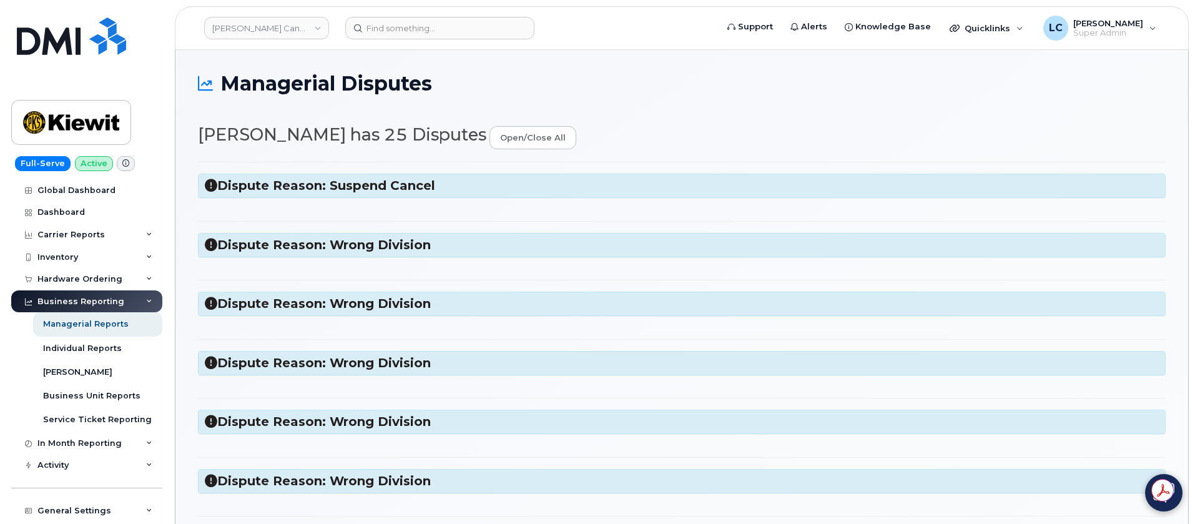
click at [455, 244] on h3 "Dispute Reason: Wrong Division" at bounding box center [682, 245] width 954 height 17
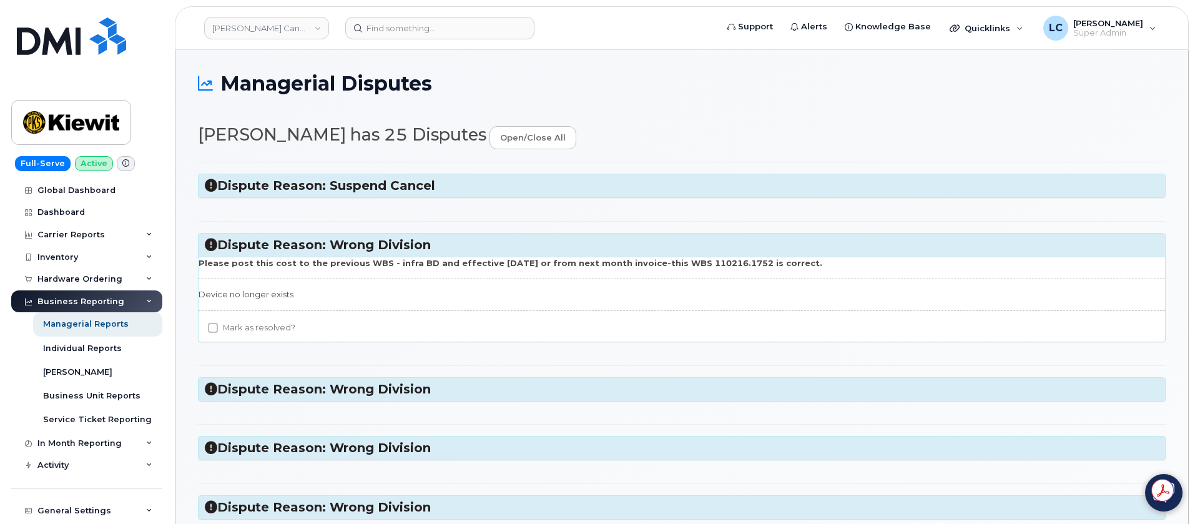
click at [486, 180] on h3 "Dispute Reason: Suspend Cancel" at bounding box center [682, 185] width 954 height 17
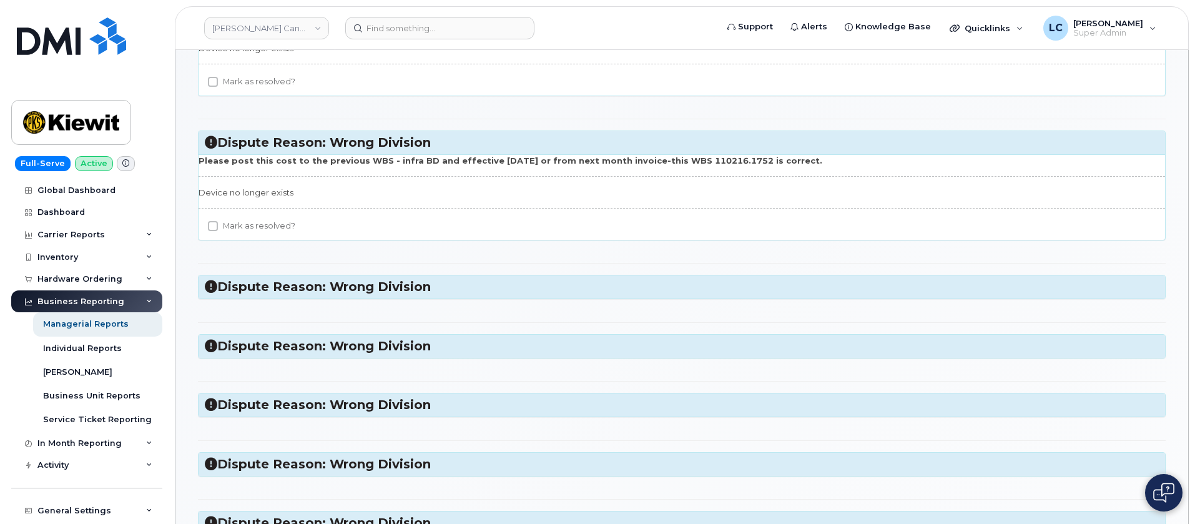
click at [431, 281] on h3 "Dispute Reason: Wrong Division" at bounding box center [682, 286] width 954 height 17
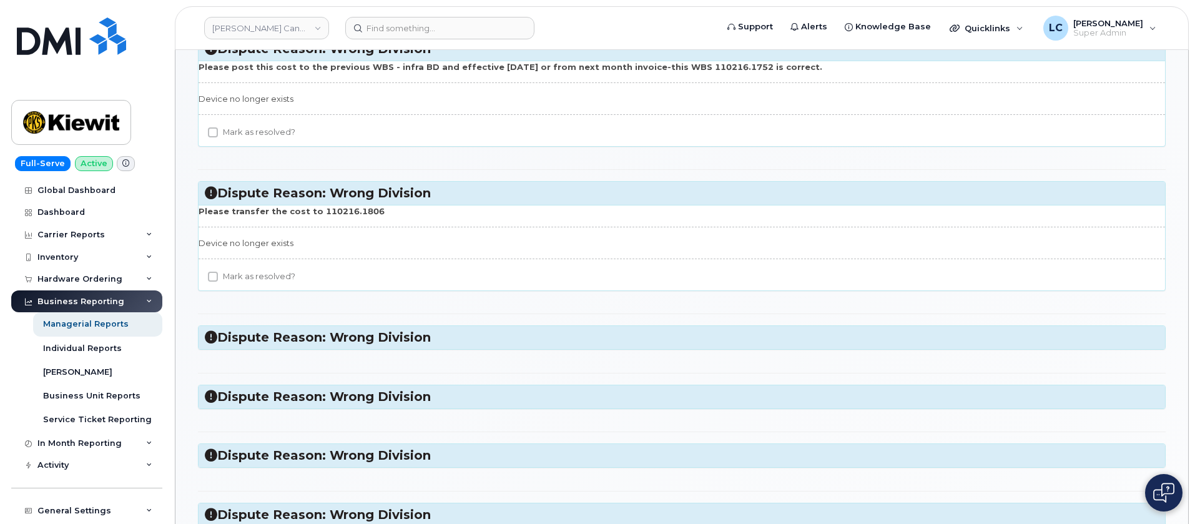
click at [391, 330] on h3 "Dispute Reason: Wrong Division" at bounding box center [682, 337] width 954 height 17
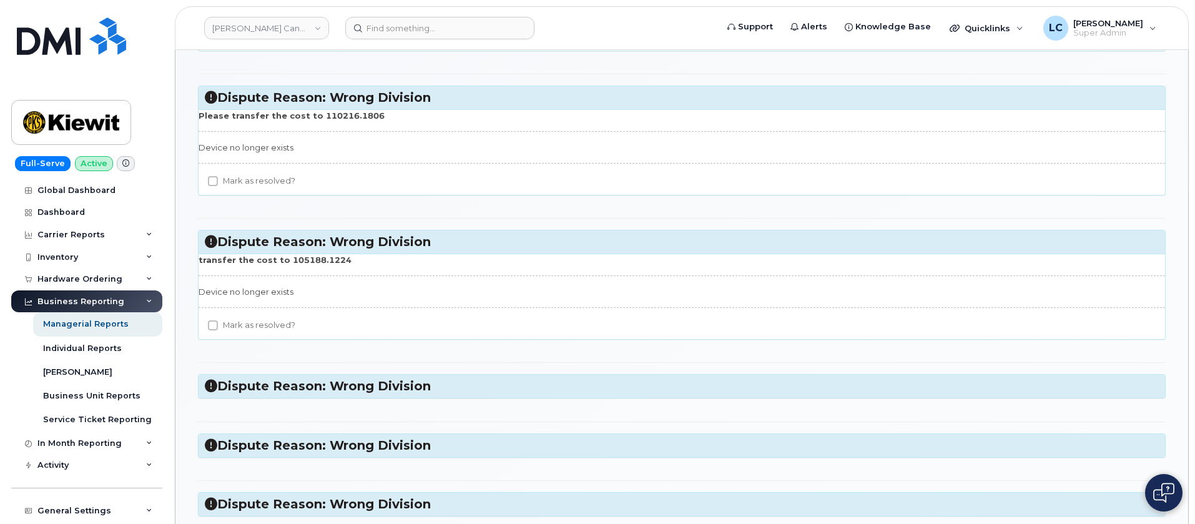
scroll to position [562, 0]
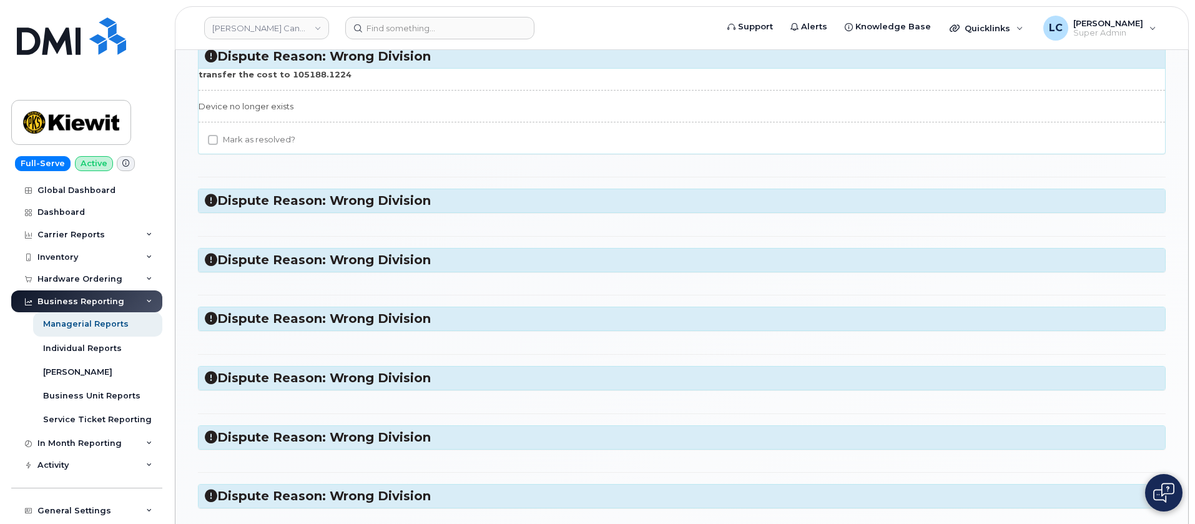
click at [415, 205] on h3 "Dispute Reason: Wrong Division" at bounding box center [682, 200] width 954 height 17
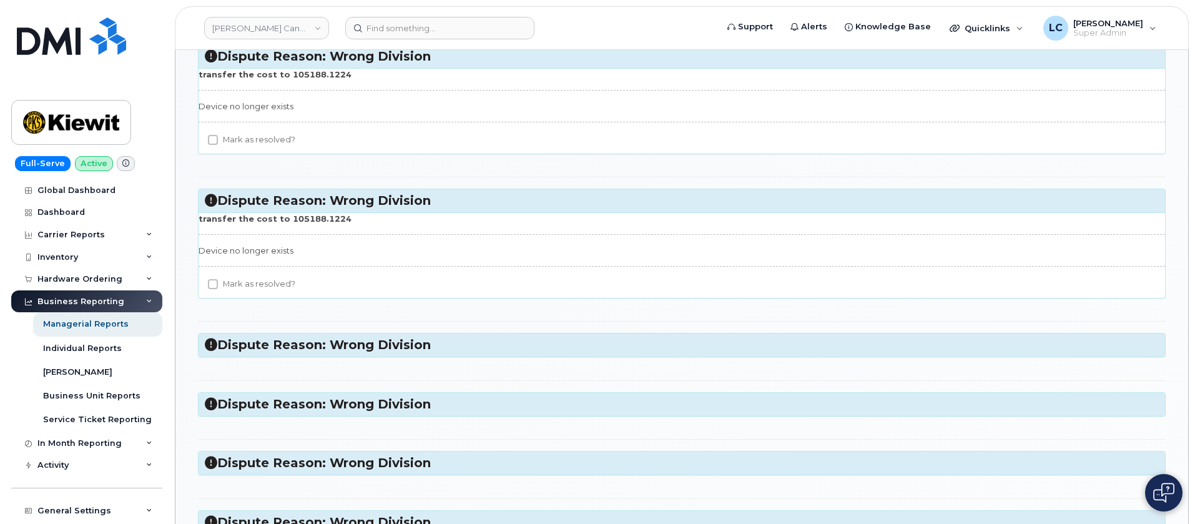
click at [394, 348] on h3 "Dispute Reason: Wrong Division" at bounding box center [682, 344] width 954 height 17
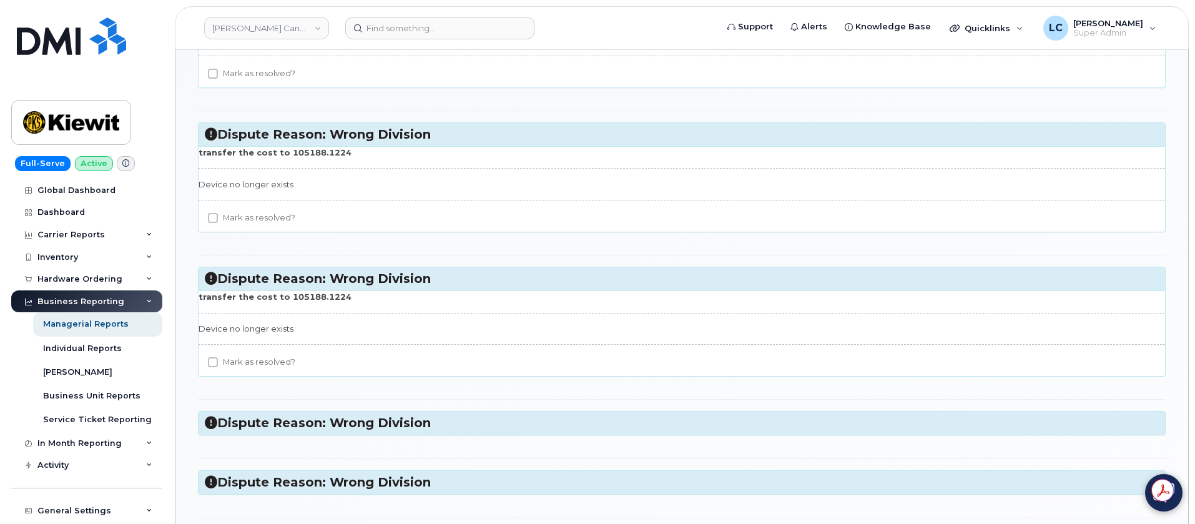
scroll to position [749, 0]
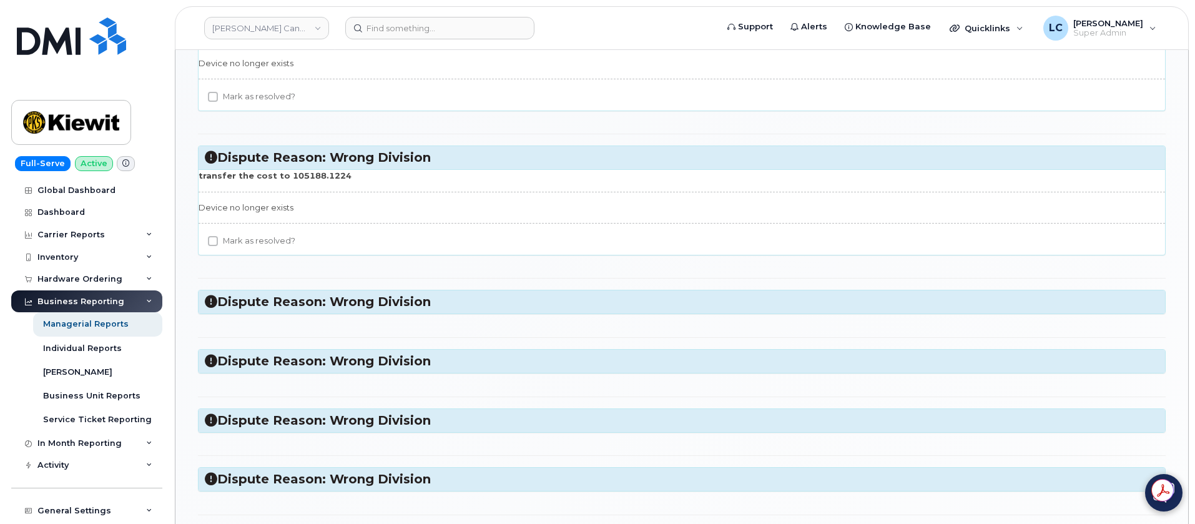
click at [387, 320] on div "Dispute Reason: Suspend Cancel Please suspend at no cost Device no longer exist…" at bounding box center [682, 401] width 968 height 1976
click at [390, 310] on h3 "Dispute Reason: Wrong Division" at bounding box center [682, 301] width 954 height 17
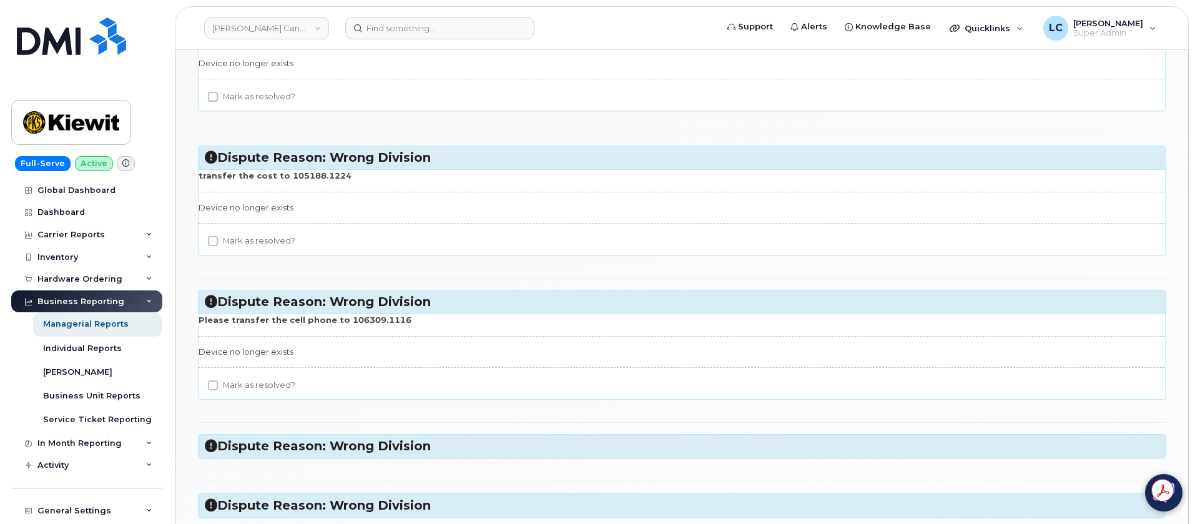
click at [376, 451] on h3 "Dispute Reason: Wrong Division" at bounding box center [682, 446] width 954 height 17
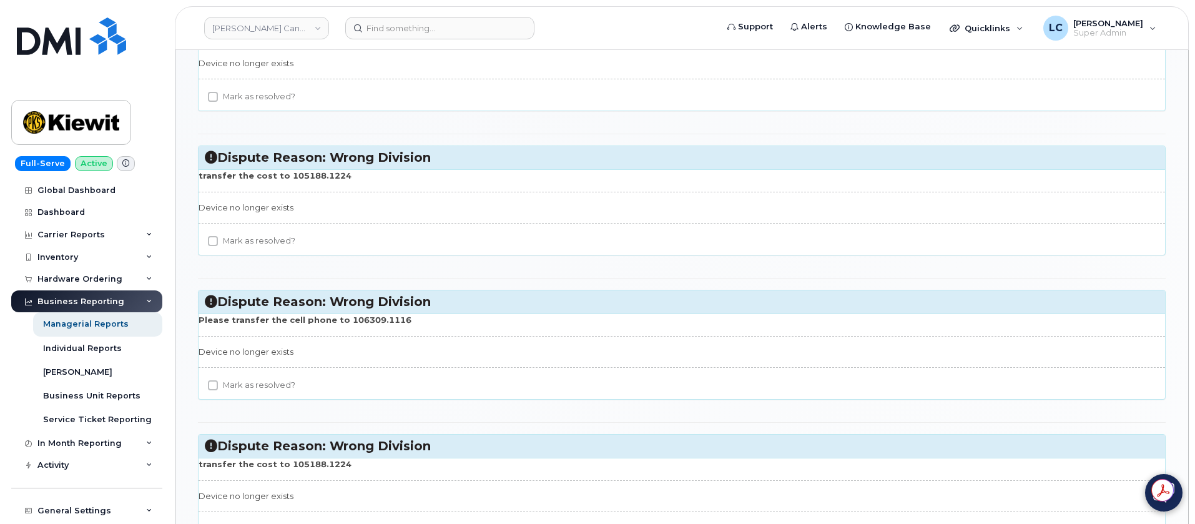
click at [426, 304] on h3 "Dispute Reason: Wrong Division" at bounding box center [682, 301] width 954 height 17
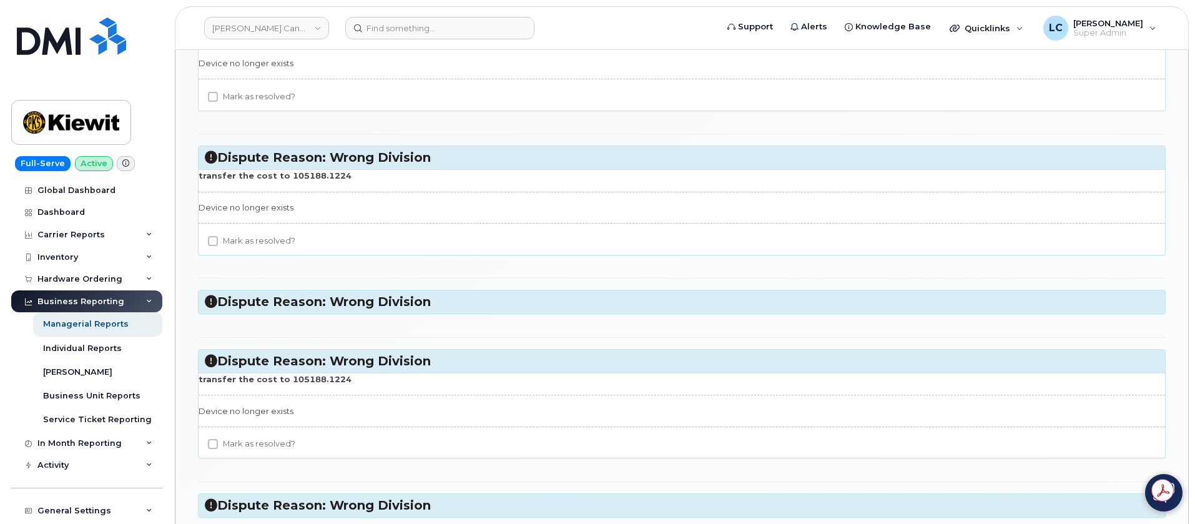
click at [446, 359] on h3 "Dispute Reason: Wrong Division" at bounding box center [682, 361] width 954 height 17
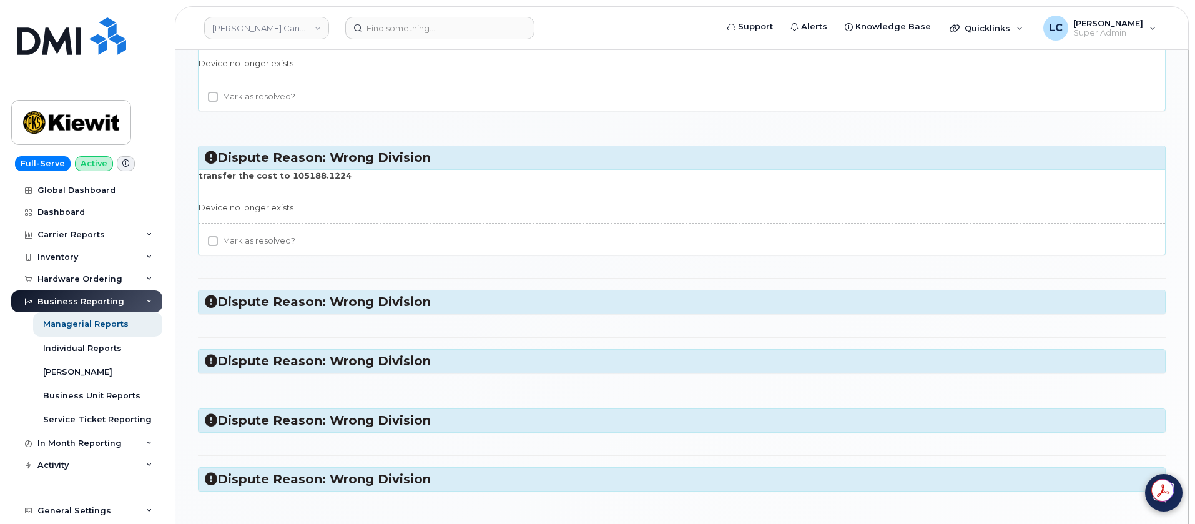
click at [489, 153] on h3 "Dispute Reason: Wrong Division" at bounding box center [682, 157] width 954 height 17
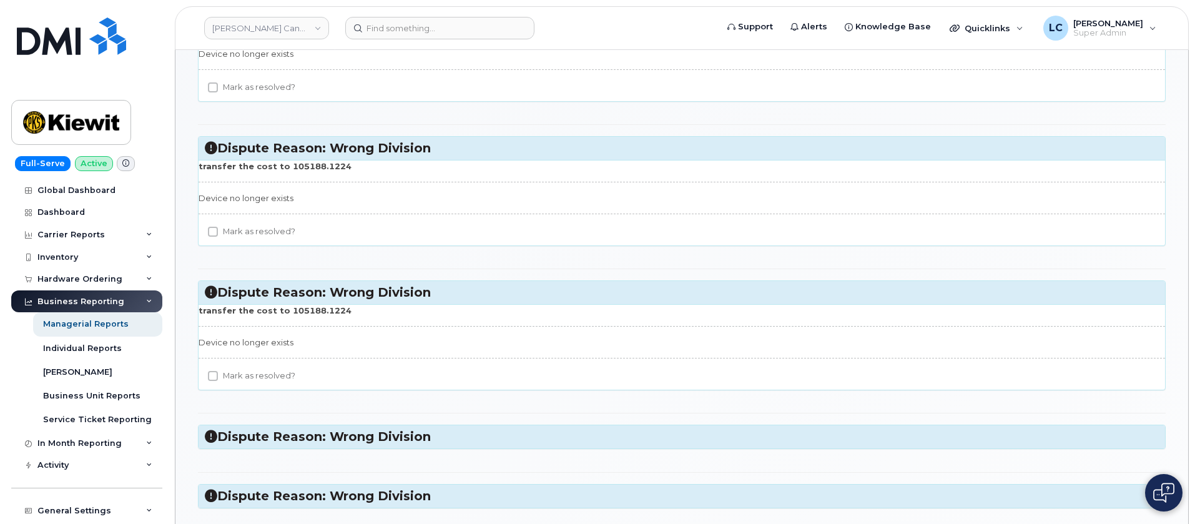
scroll to position [468, 0]
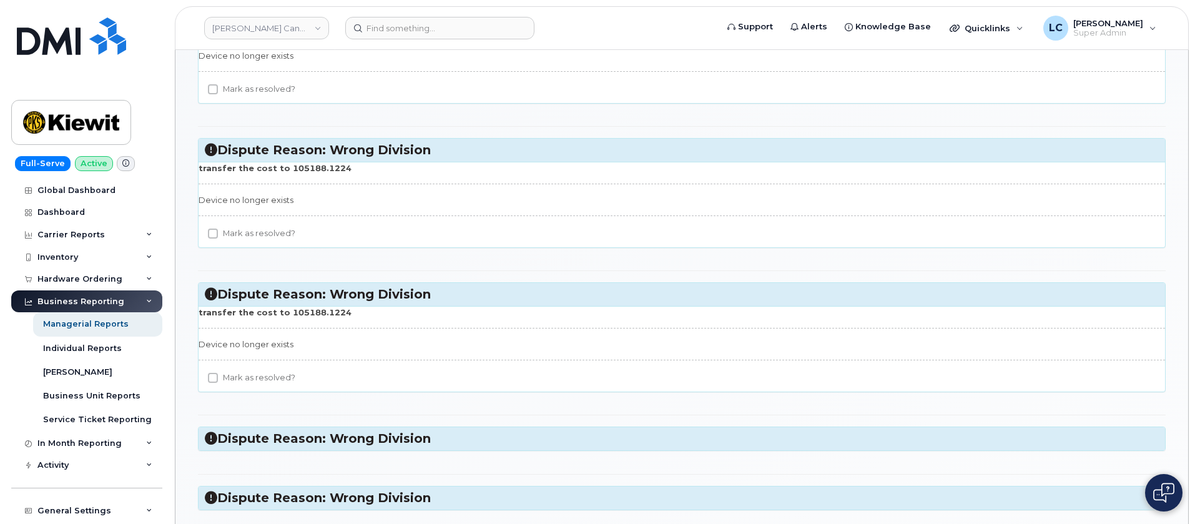
click at [514, 293] on h3 "Dispute Reason: Wrong Division" at bounding box center [682, 294] width 954 height 17
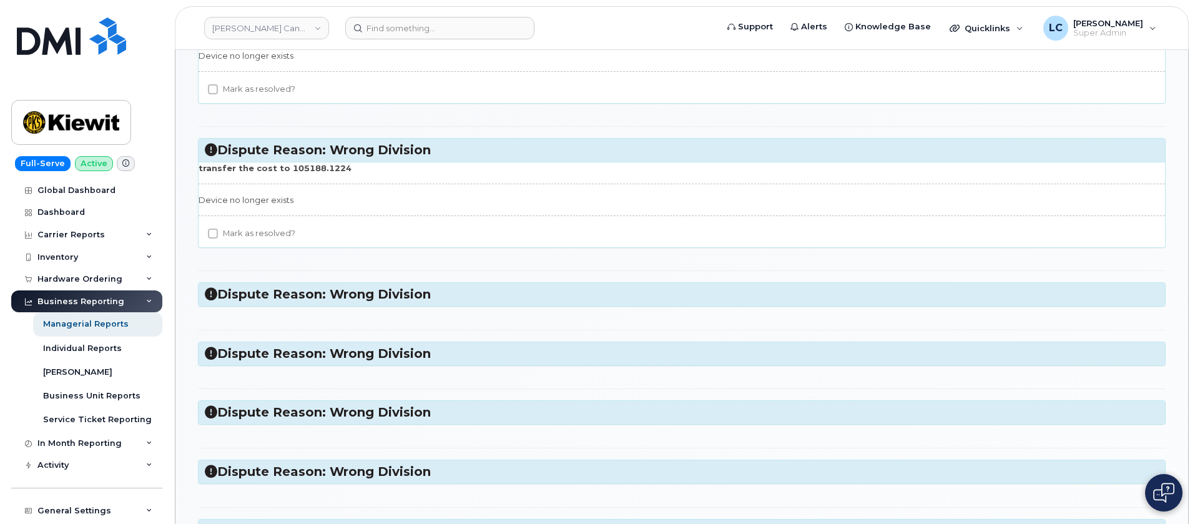
click at [520, 153] on h3 "Dispute Reason: Wrong Division" at bounding box center [682, 150] width 954 height 17
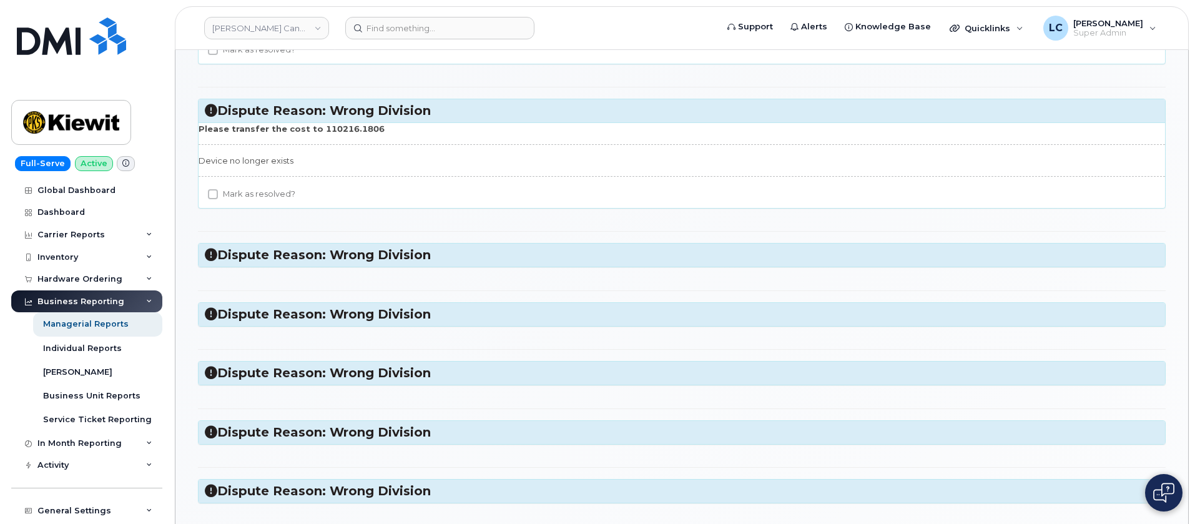
scroll to position [187, 0]
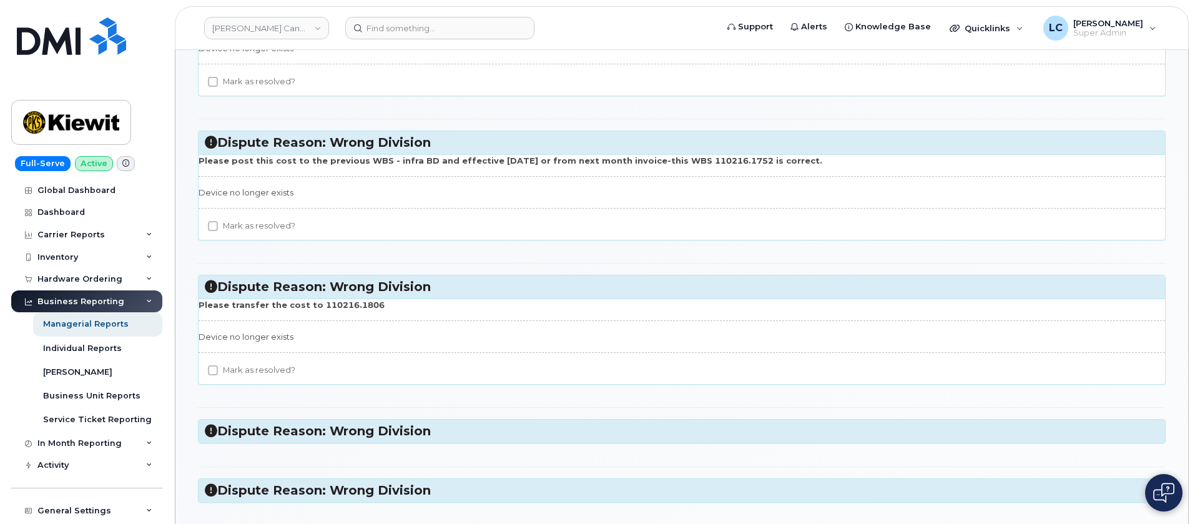
click at [545, 301] on p "Please transfer the cost to 110216.1806" at bounding box center [682, 305] width 966 height 12
click at [548, 147] on h3 "Dispute Reason: Wrong Division" at bounding box center [682, 142] width 954 height 17
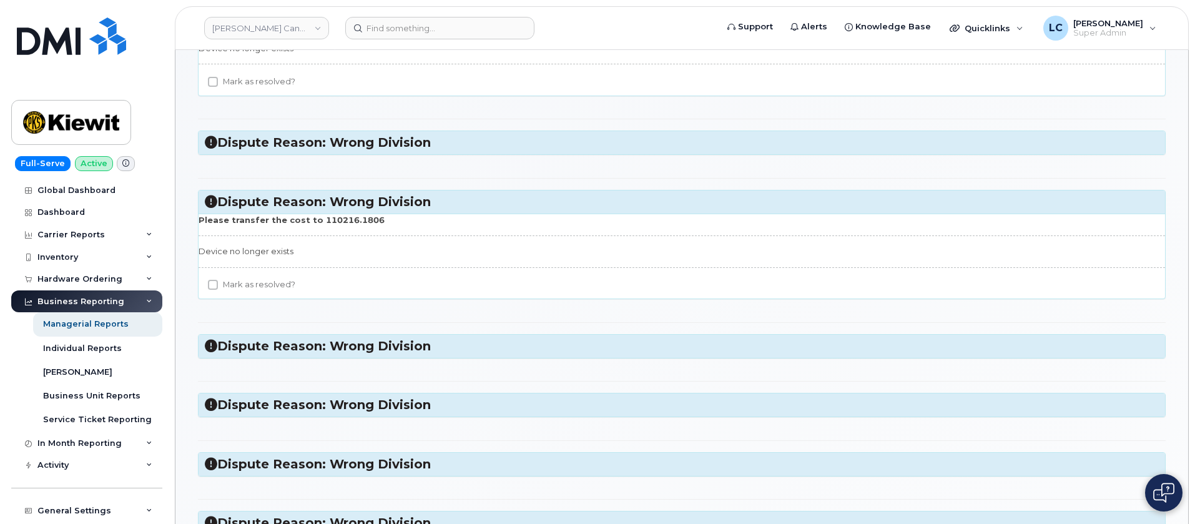
click at [490, 201] on h3 "Dispute Reason: Wrong Division" at bounding box center [682, 202] width 954 height 17
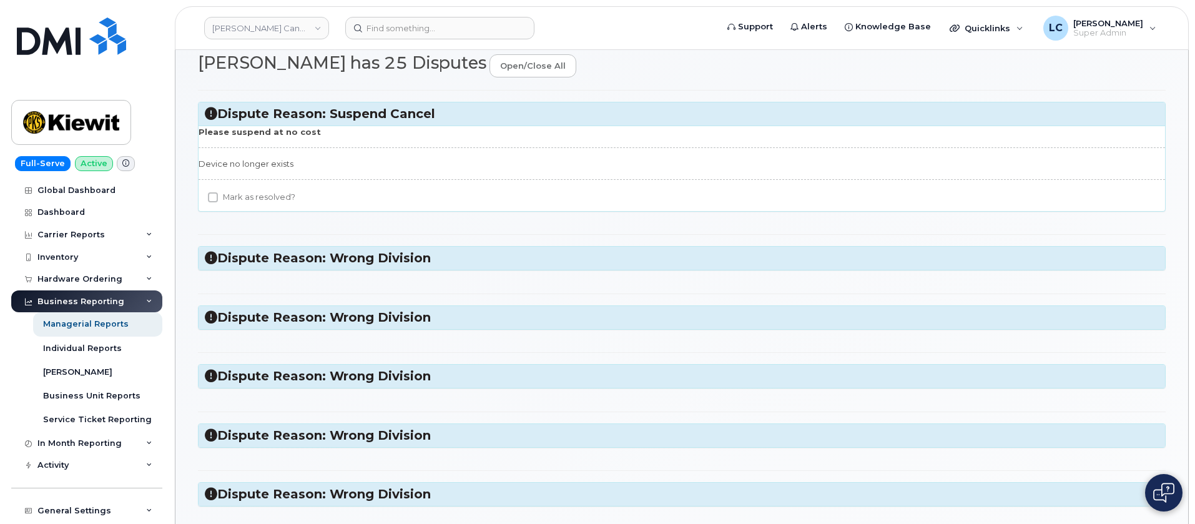
scroll to position [0, 0]
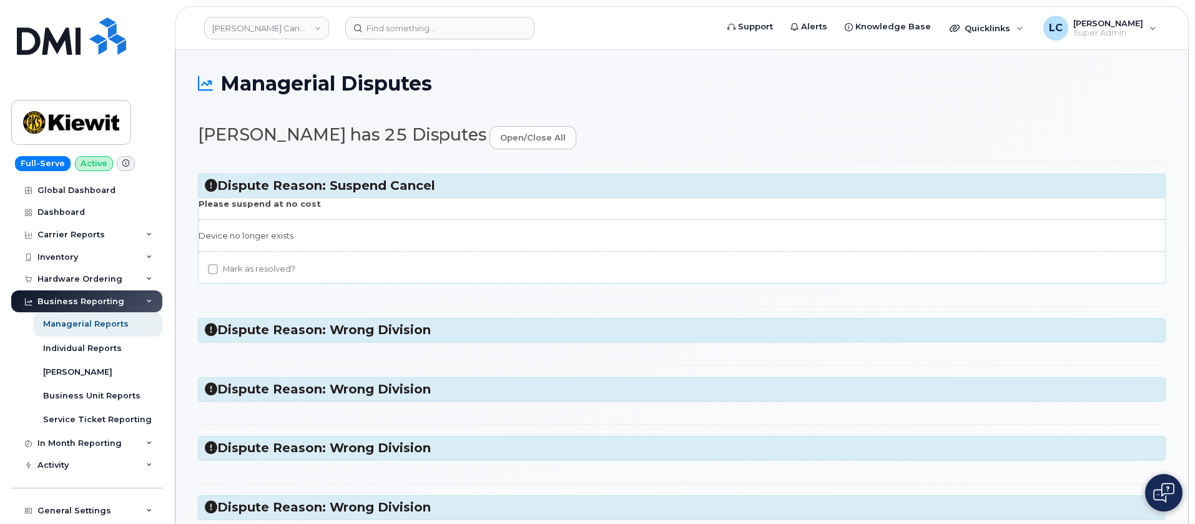
click at [504, 190] on h3 "Dispute Reason: Suspend Cancel" at bounding box center [682, 185] width 954 height 17
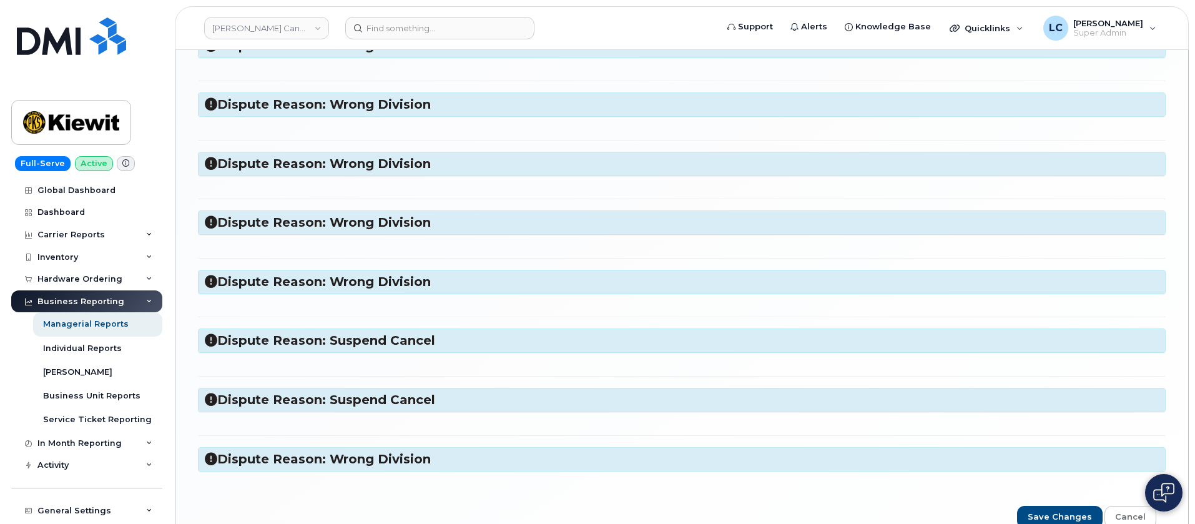
scroll to position [1211, 0]
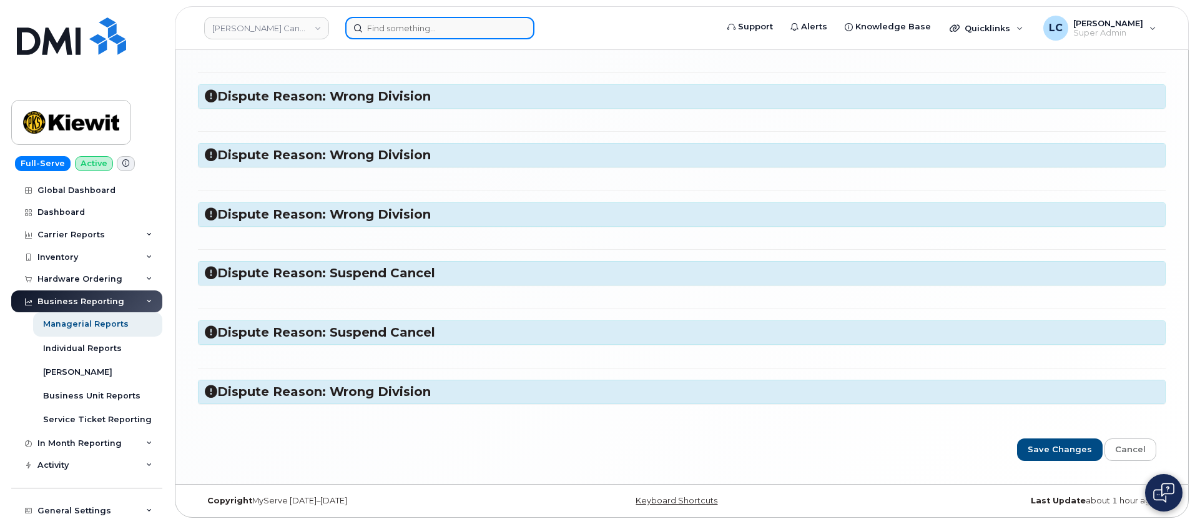
click at [440, 21] on input at bounding box center [439, 28] width 189 height 22
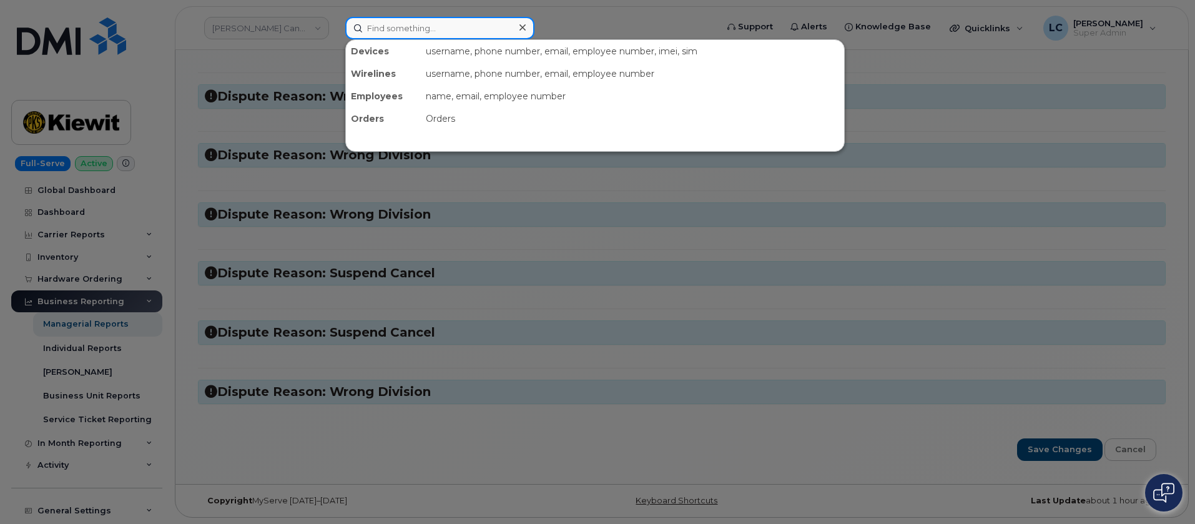
paste input "[PHONE_NUMBER]"
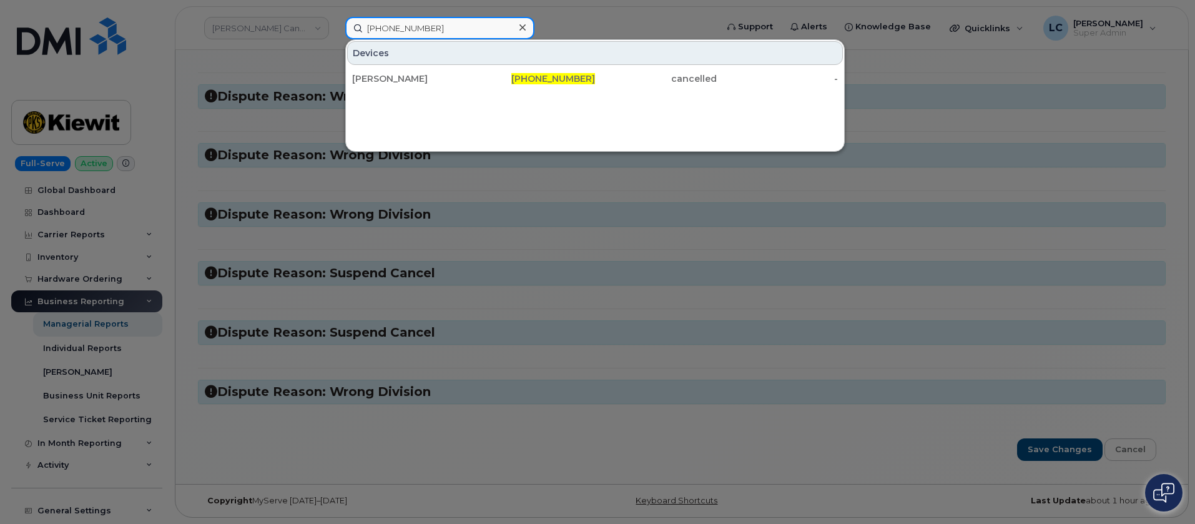
type input "[PHONE_NUMBER]"
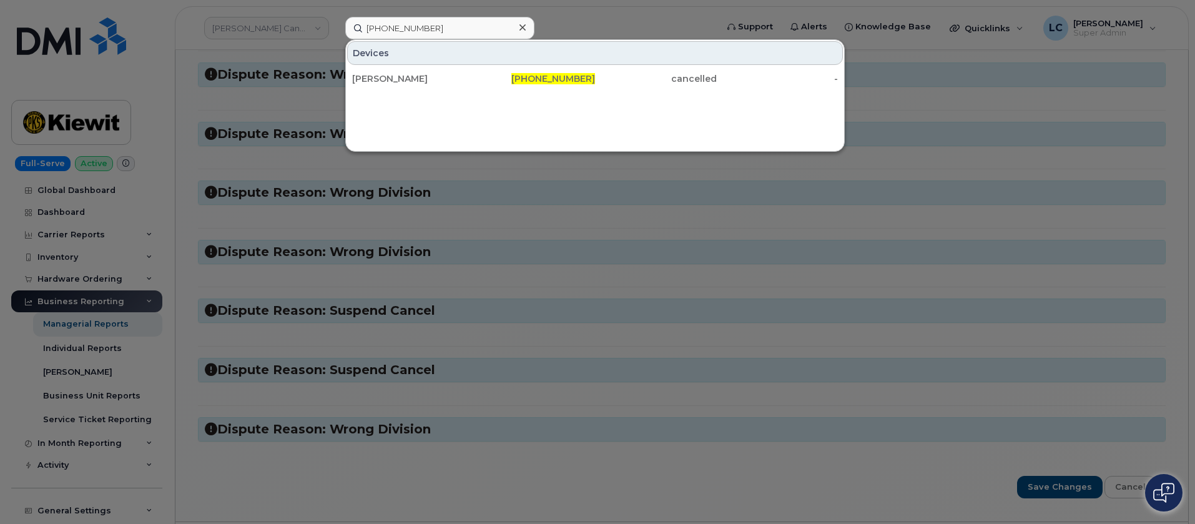
click at [175, 189] on div at bounding box center [597, 262] width 1195 height 524
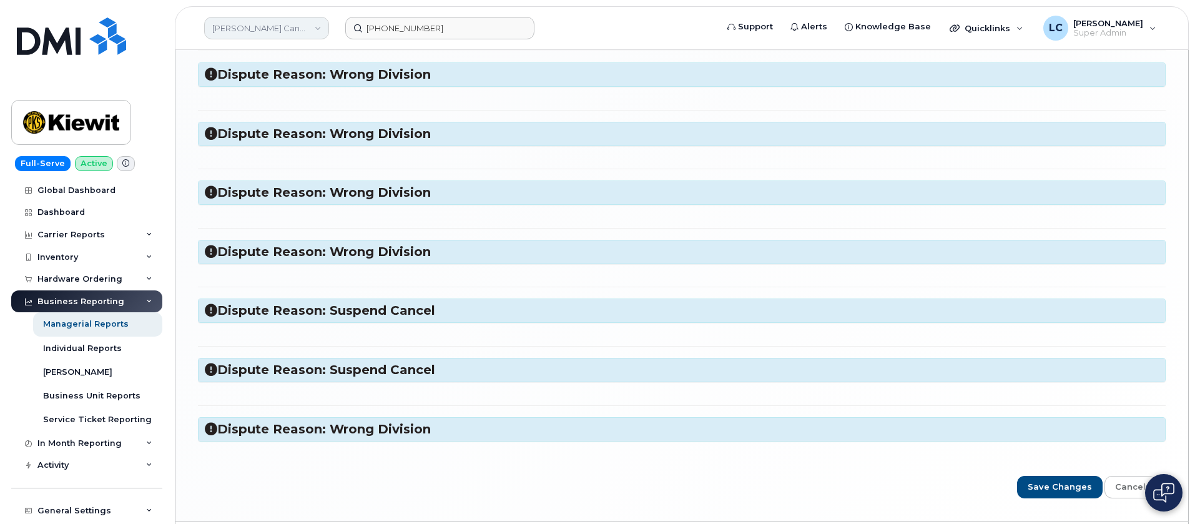
click at [283, 31] on link "[PERSON_NAME] Canada Inc" at bounding box center [266, 28] width 125 height 22
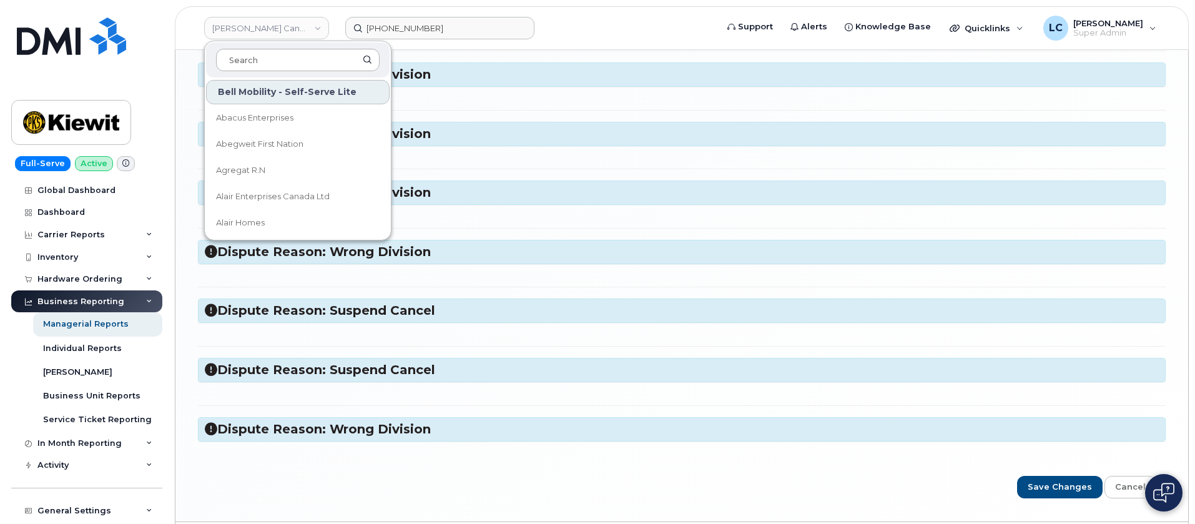
click at [293, 67] on input at bounding box center [298, 60] width 164 height 22
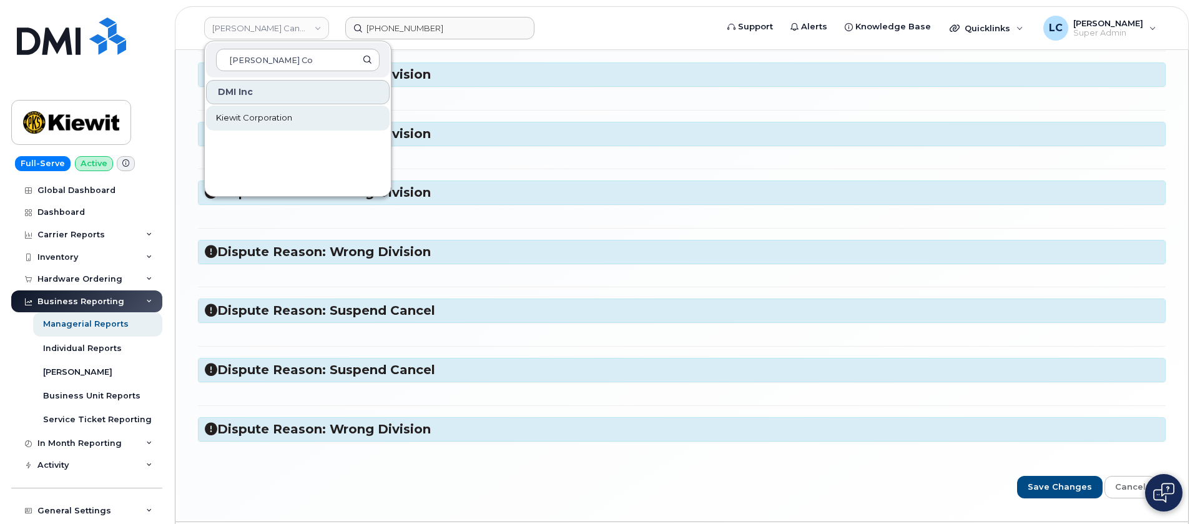
type input "[PERSON_NAME] Co"
click at [294, 121] on link "Kiewit Corporation" at bounding box center [298, 118] width 184 height 25
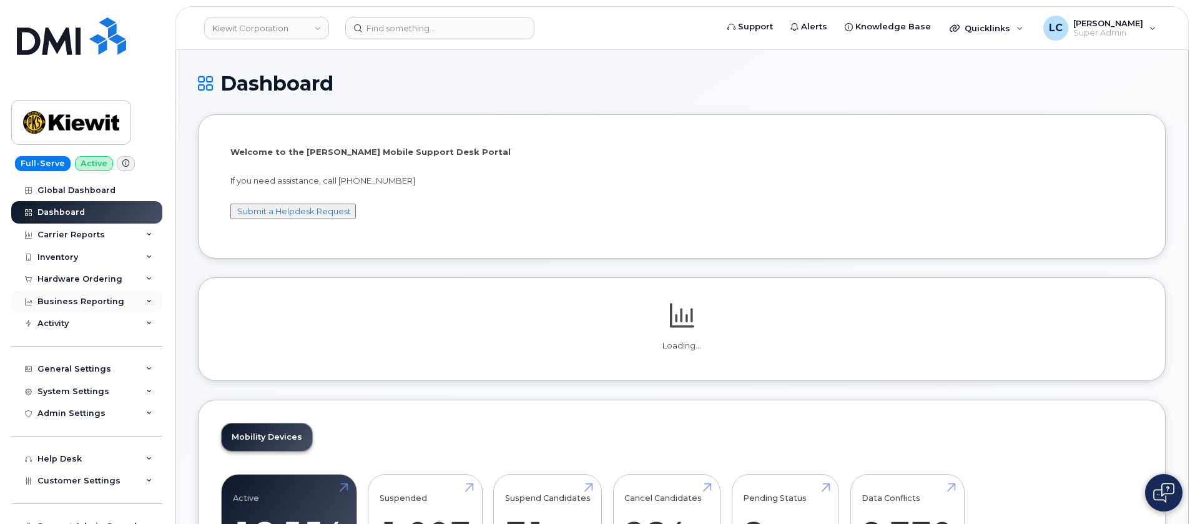
scroll to position [57, 0]
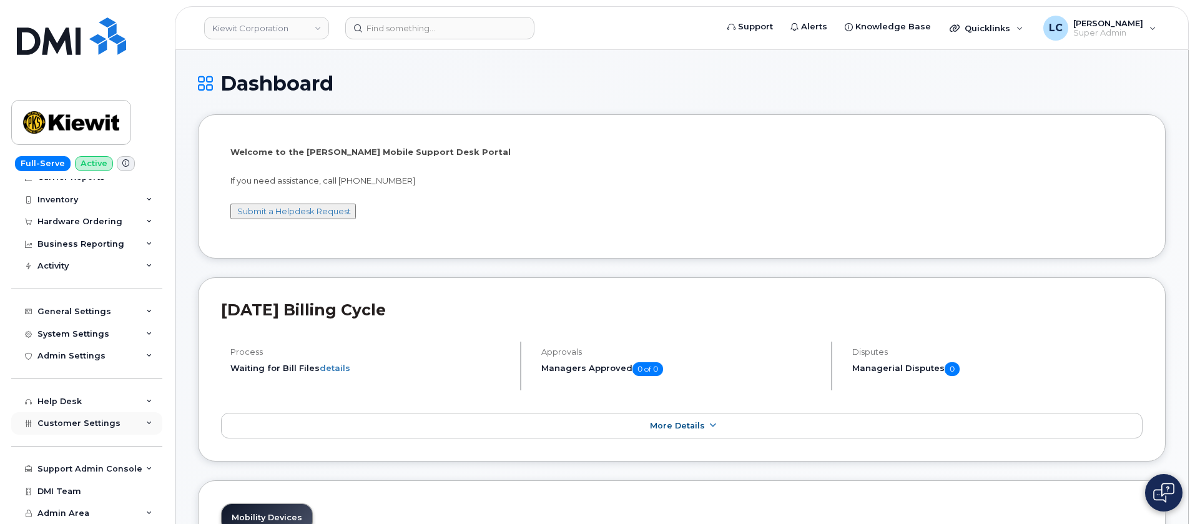
click at [115, 423] on div "Customer Settings" at bounding box center [86, 423] width 151 height 22
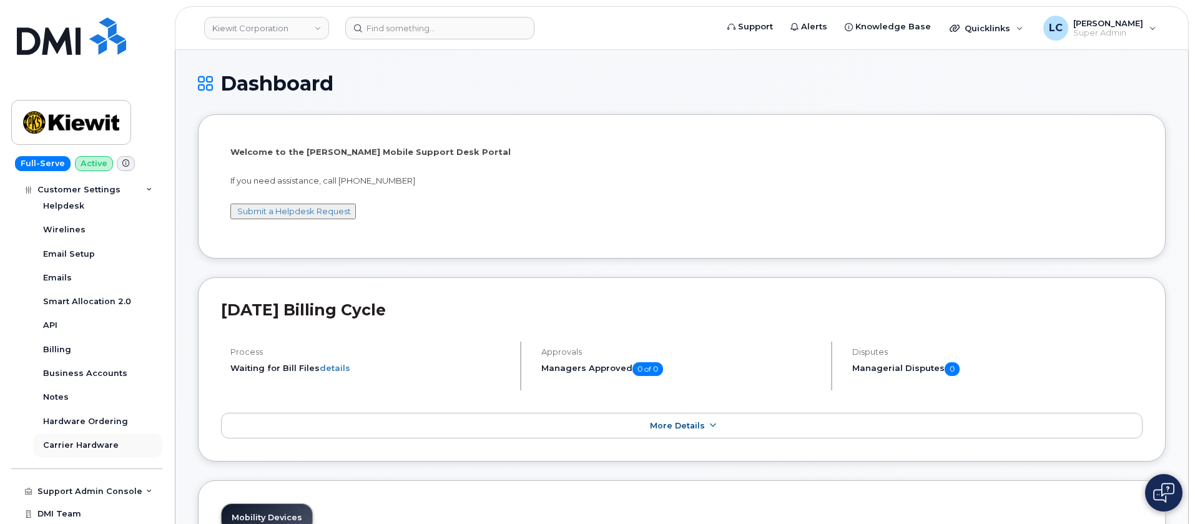
scroll to position [416, 0]
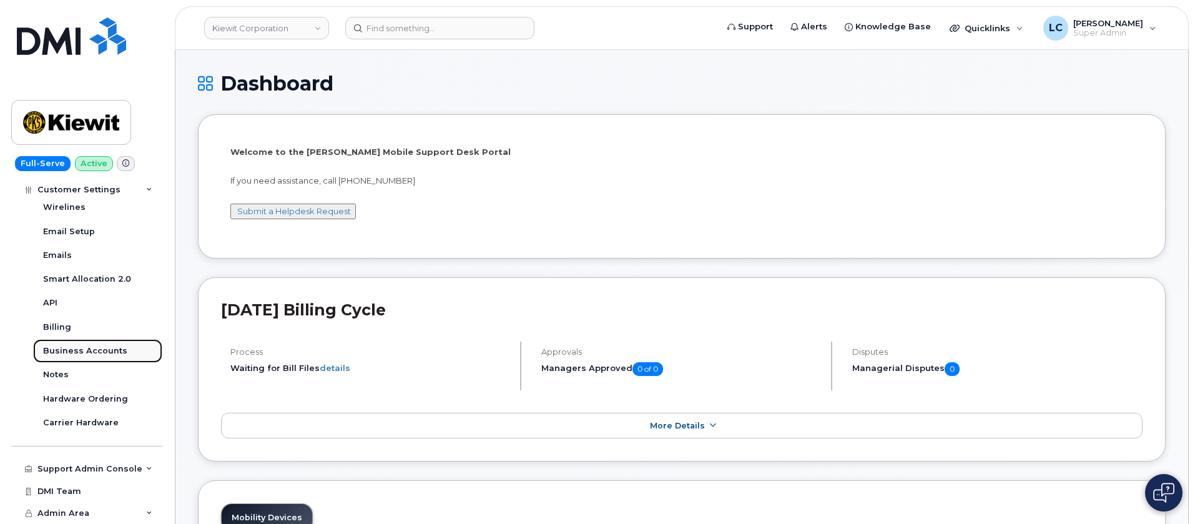
click at [104, 354] on div "Business Accounts" at bounding box center [85, 350] width 84 height 11
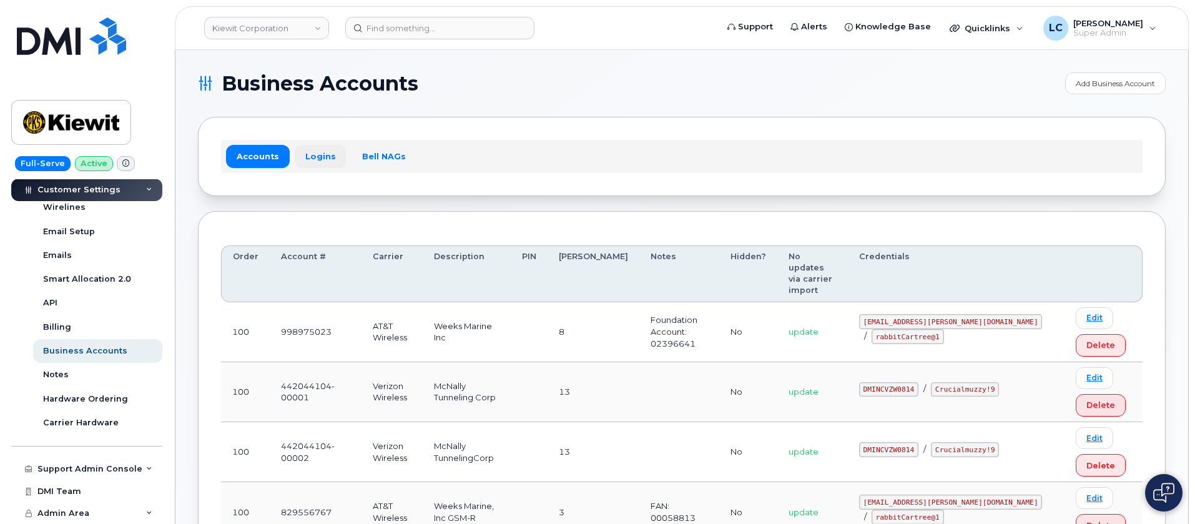
click at [325, 149] on link "Logins" at bounding box center [321, 156] width 52 height 22
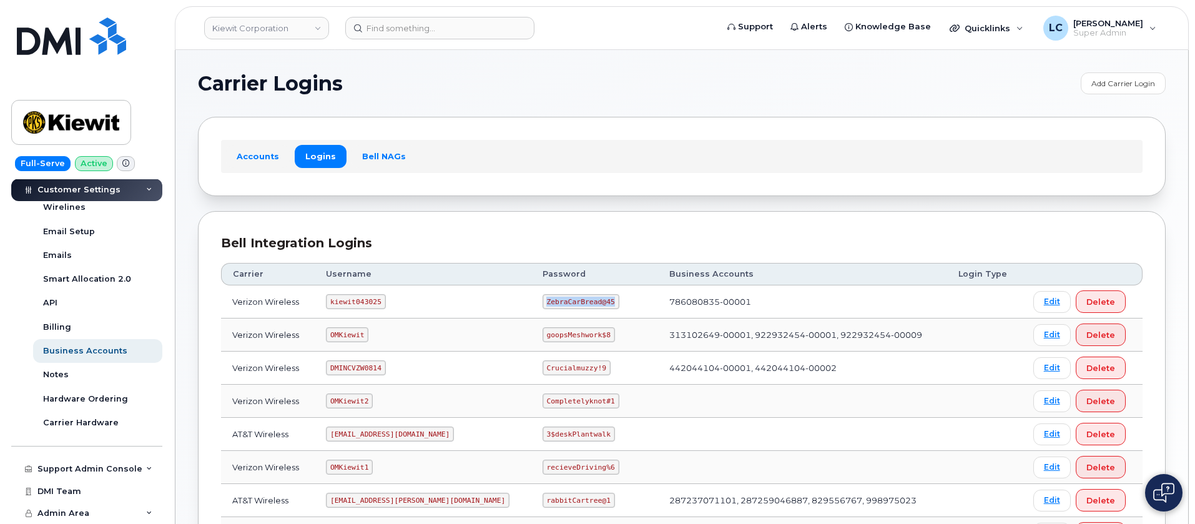
drag, startPoint x: 568, startPoint y: 302, endPoint x: 504, endPoint y: 302, distance: 64.3
click at [543, 302] on code "ZebraCarBread@45" at bounding box center [581, 301] width 77 height 15
copy code "ZebraCarBread@45"
